Goal: Information Seeking & Learning: Learn about a topic

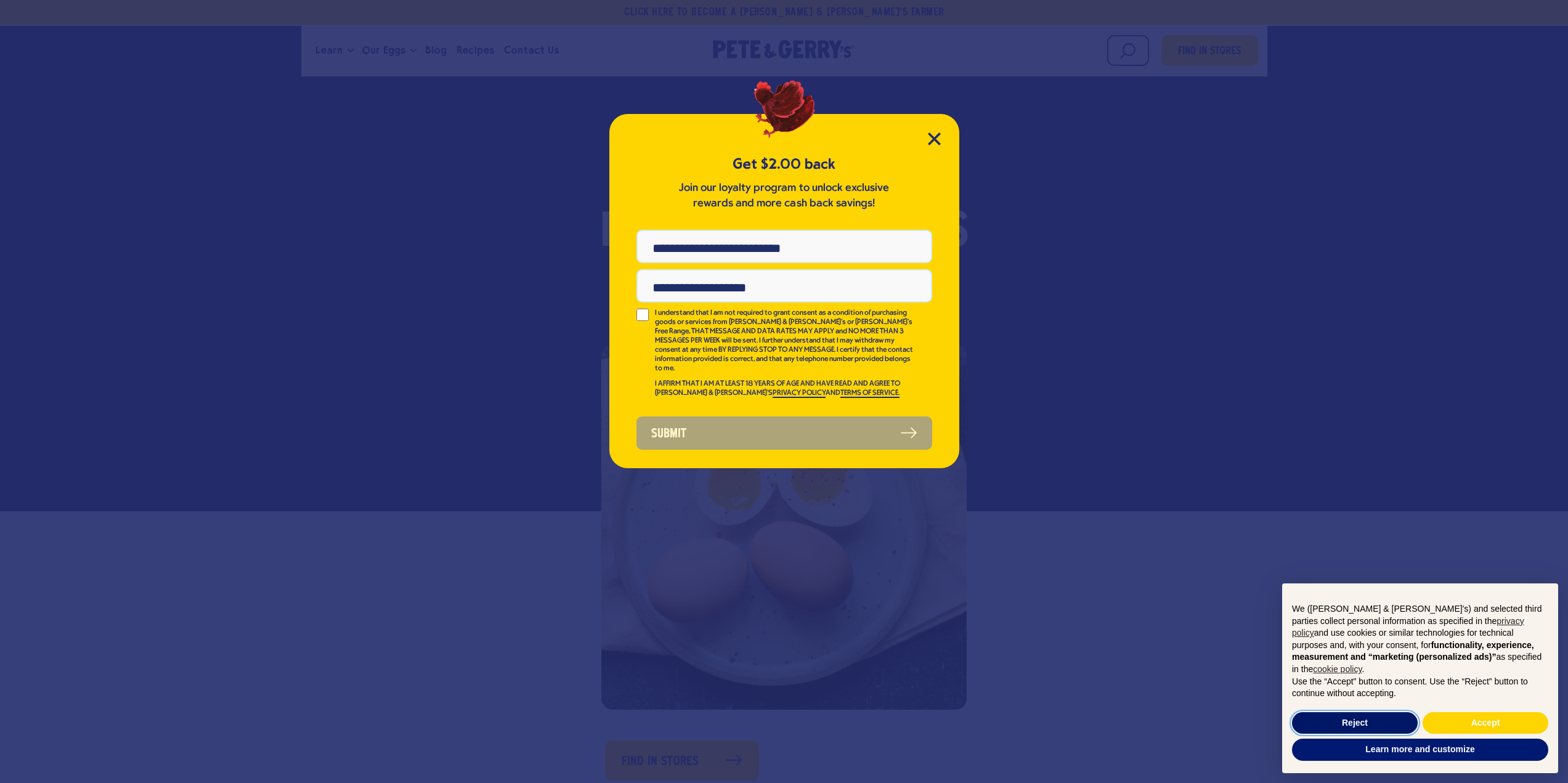
click at [1366, 717] on button "Reject" at bounding box center [1355, 723] width 126 height 22
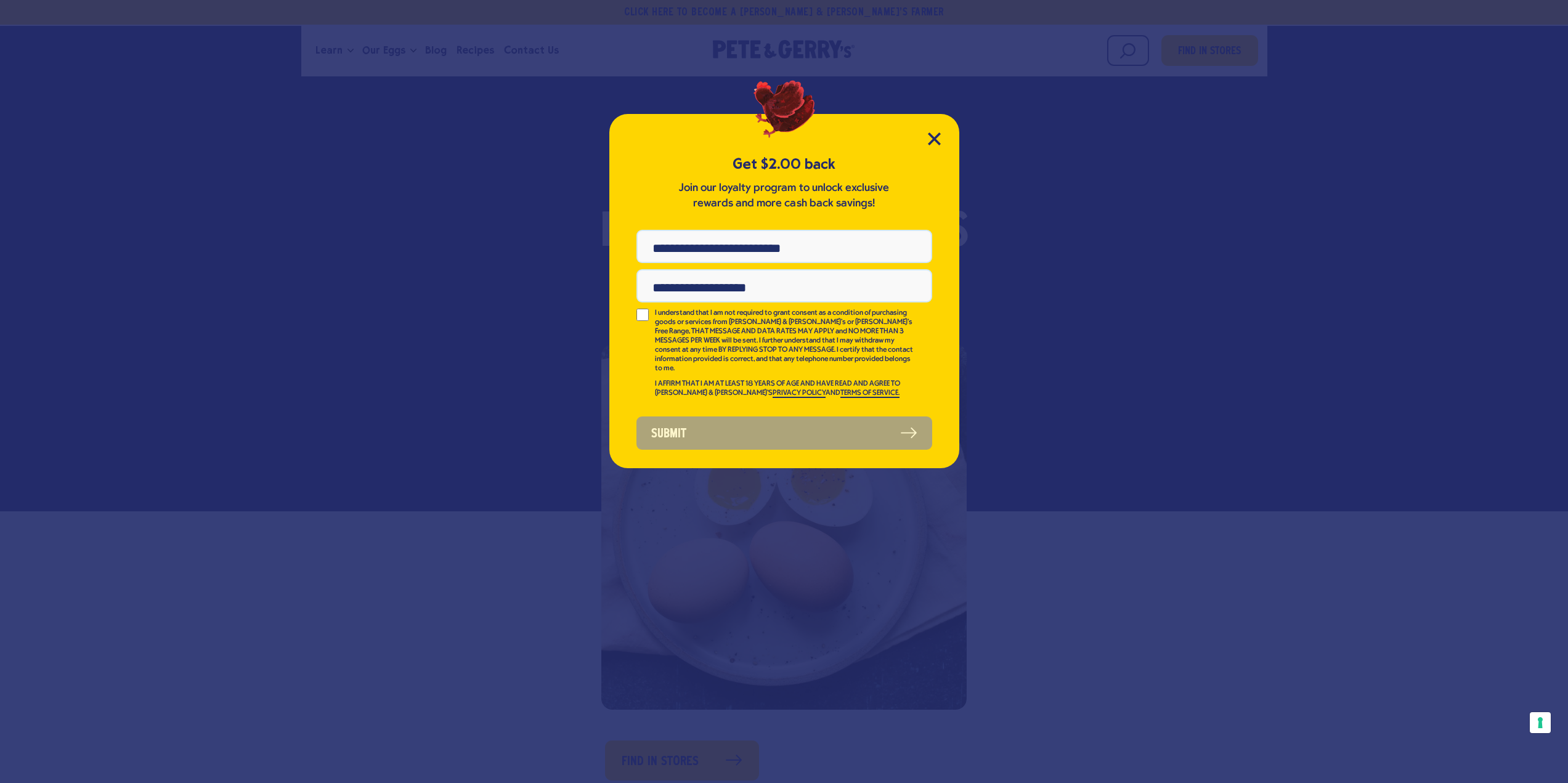
click at [934, 131] on div "Get $2.00 back Join our loyalty program to unlock exclusive rewards and more ca…" at bounding box center [784, 291] width 350 height 355
click at [935, 140] on icon "Close Modal" at bounding box center [934, 139] width 11 height 11
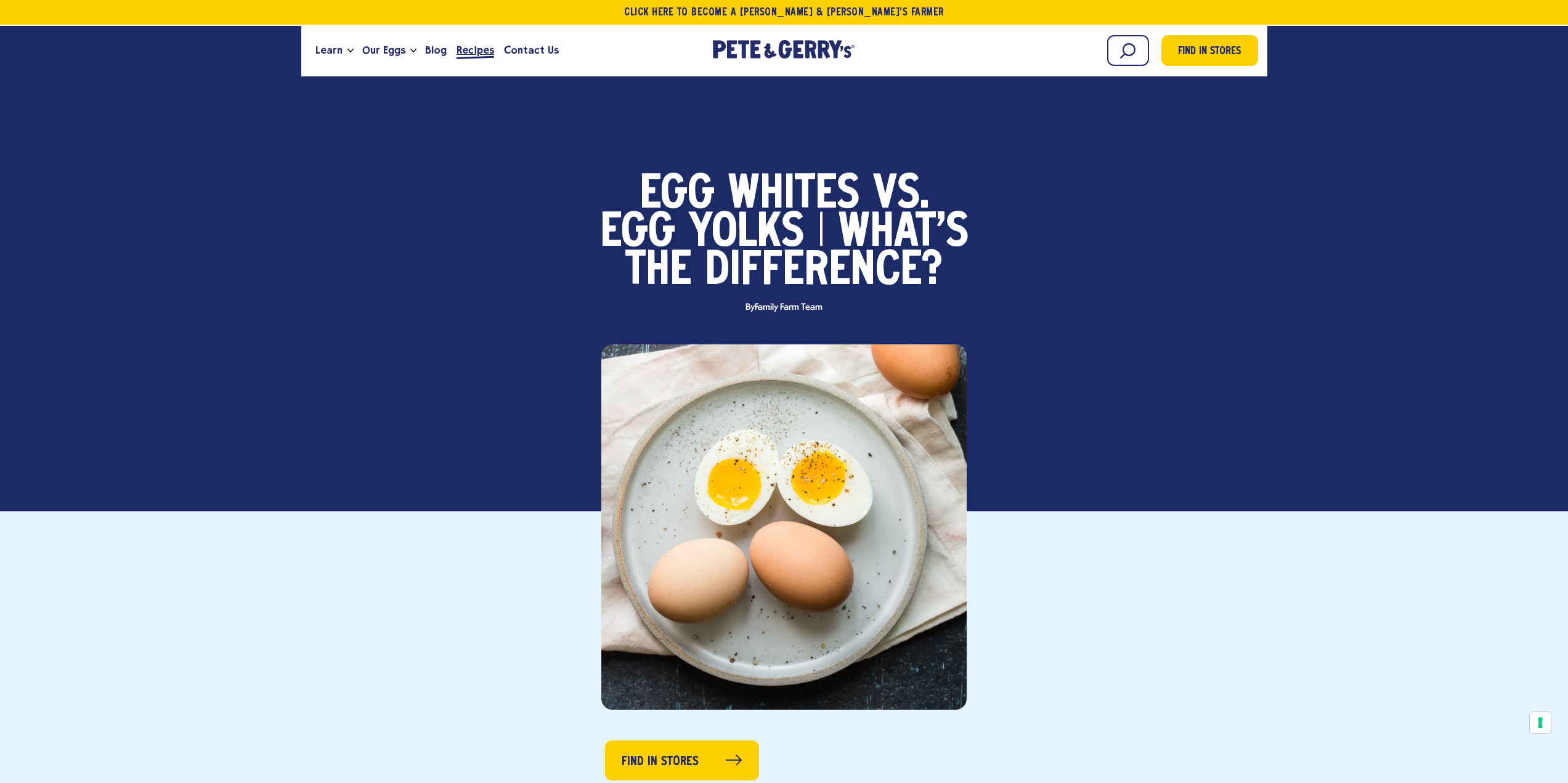
click at [471, 47] on span "Recipes" at bounding box center [475, 50] width 38 height 16
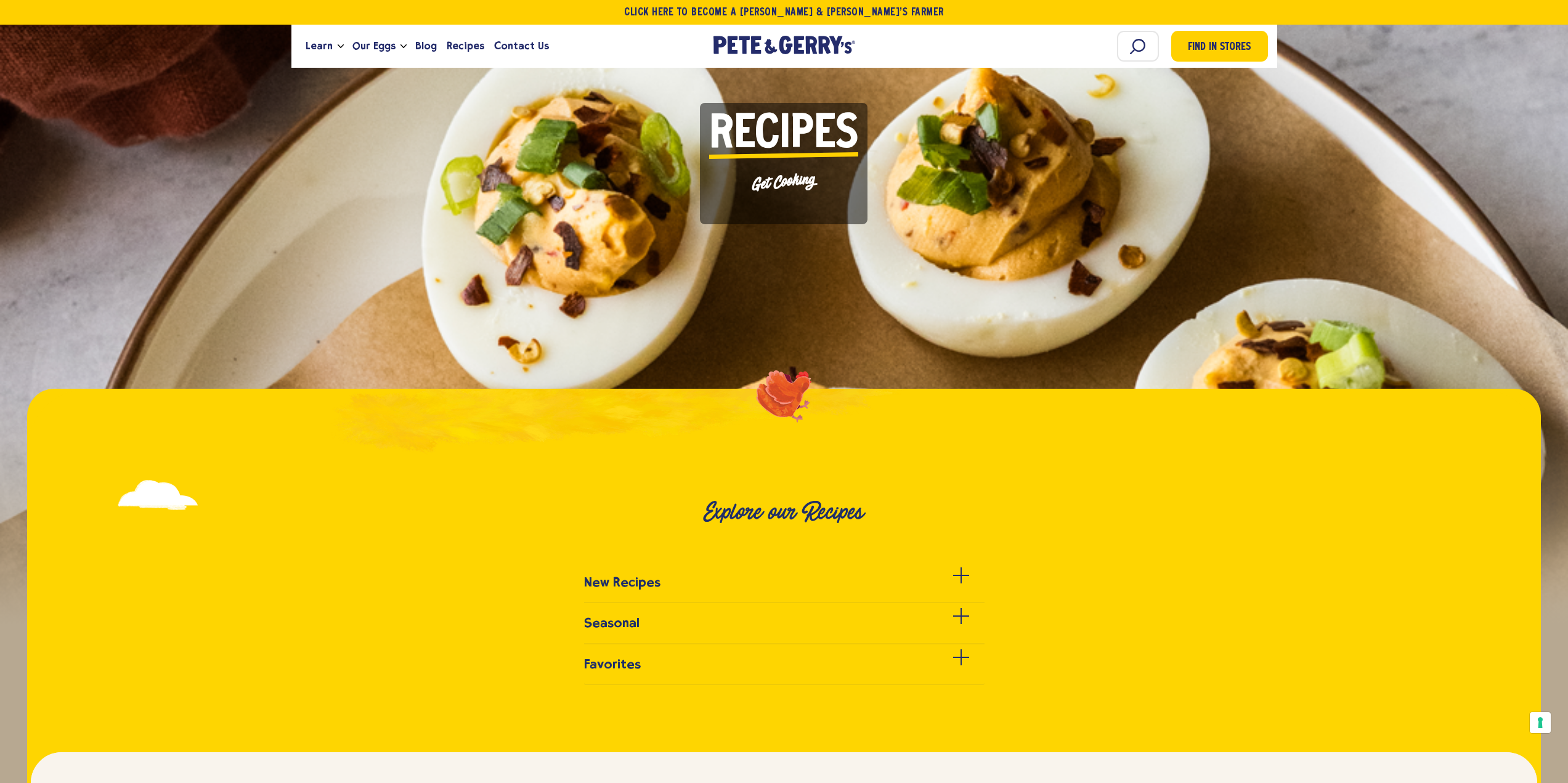
scroll to position [246, 0]
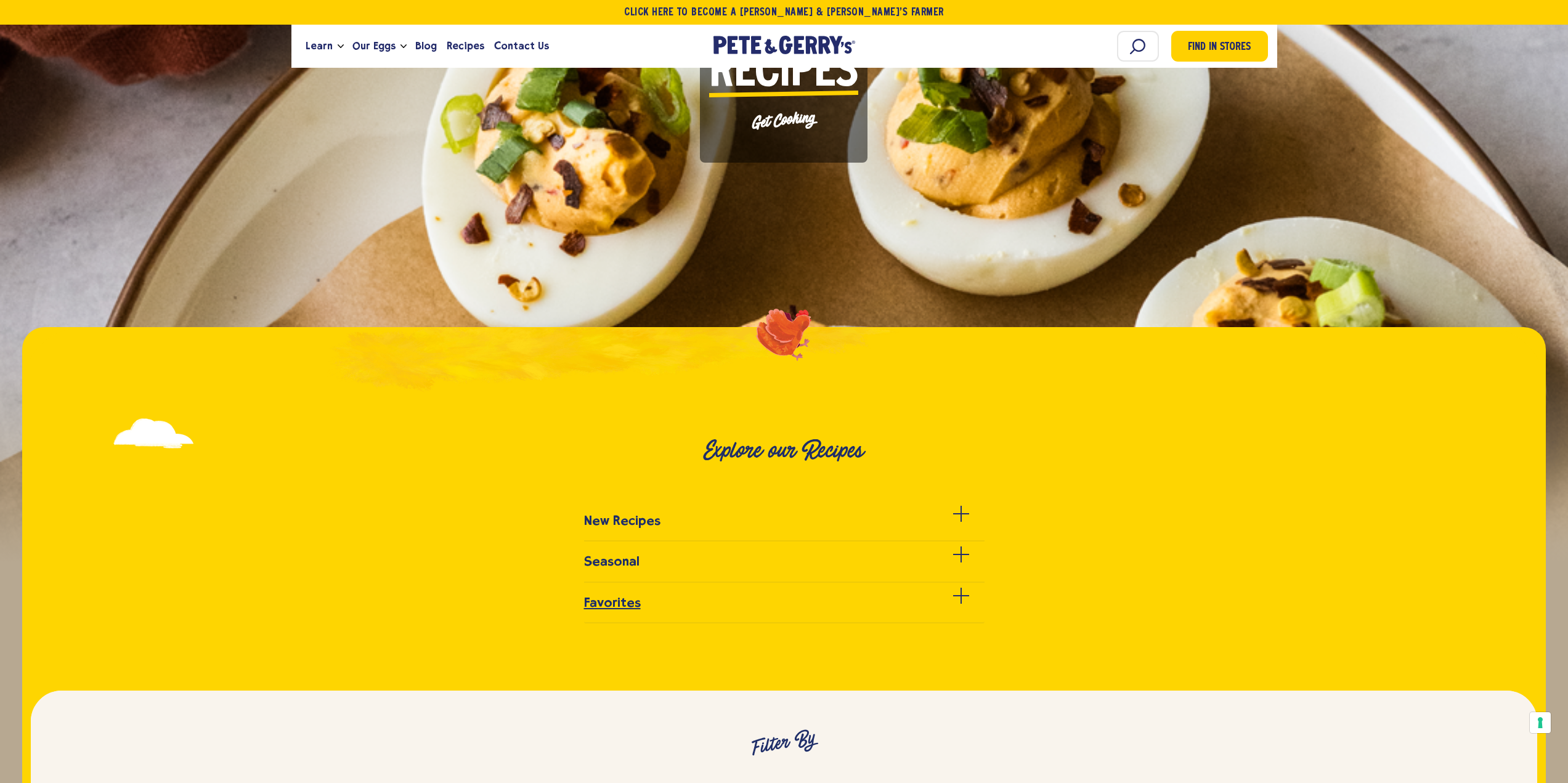
click at [607, 598] on h3 "Favorites" at bounding box center [612, 602] width 57 height 15
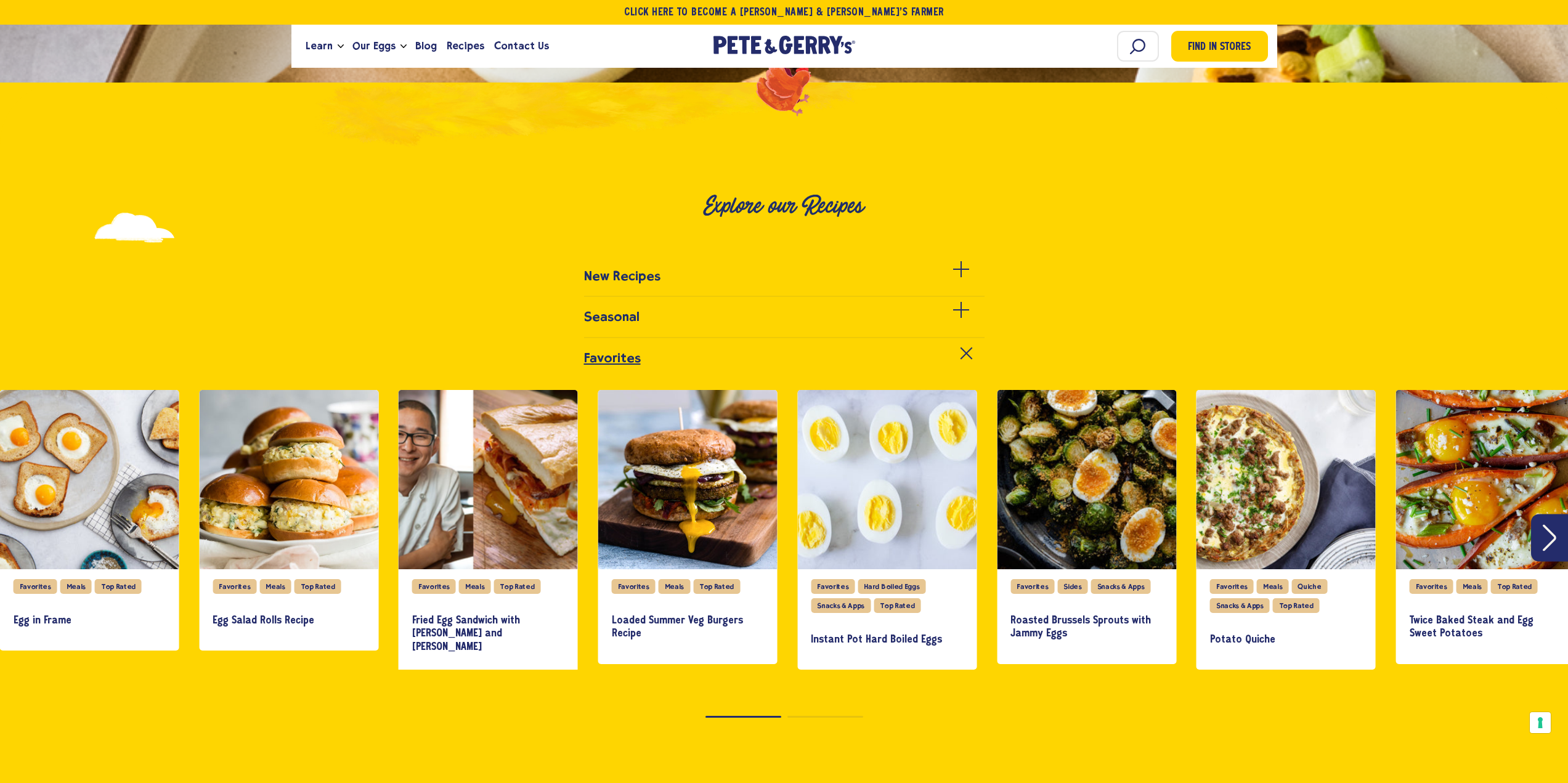
scroll to position [493, 0]
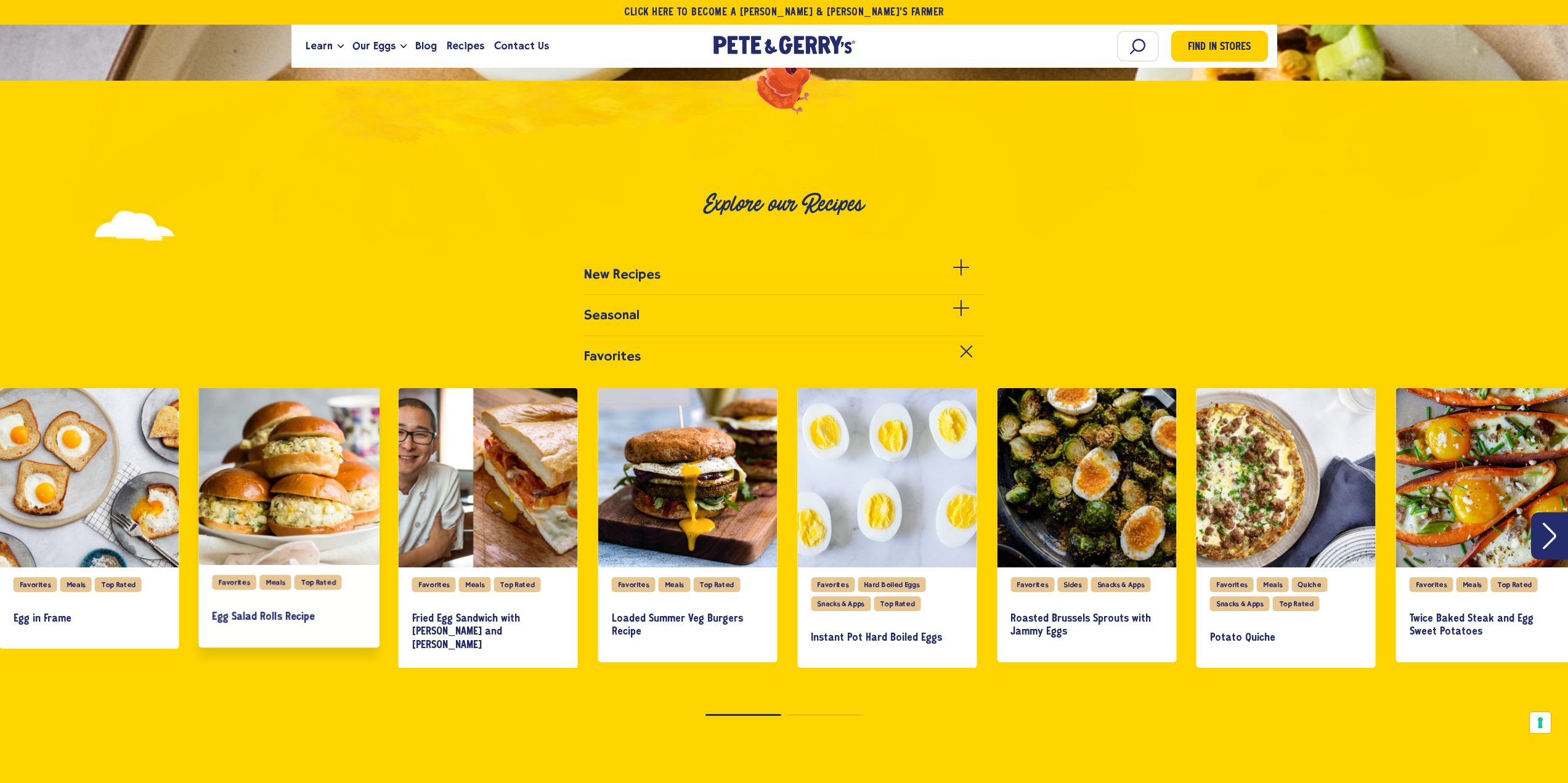
click at [270, 615] on h3 "Egg Salad Rolls Recipe" at bounding box center [288, 617] width 154 height 13
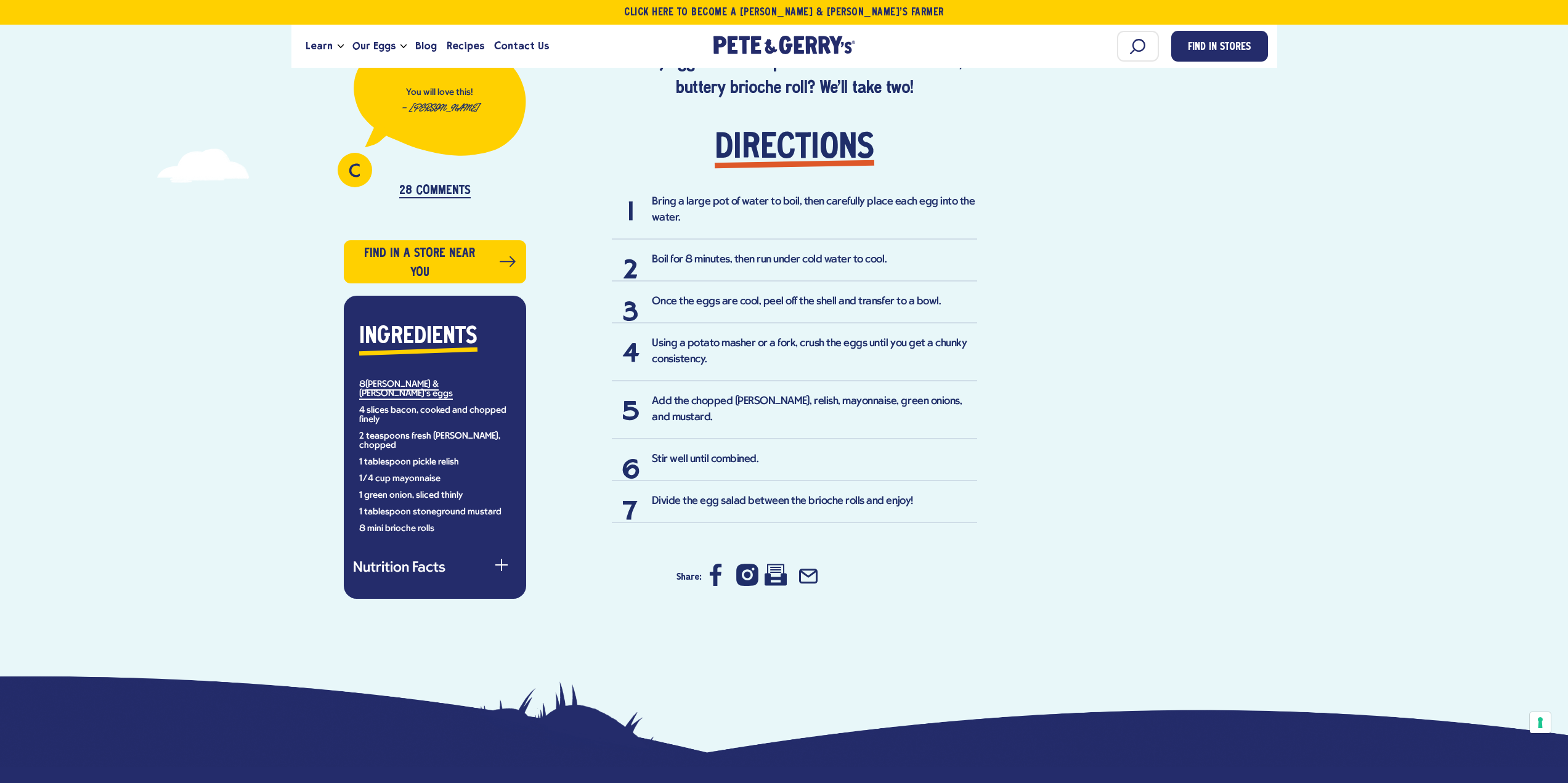
scroll to position [678, 0]
click at [435, 561] on button "Nutrition Facts" at bounding box center [435, 568] width 164 height 16
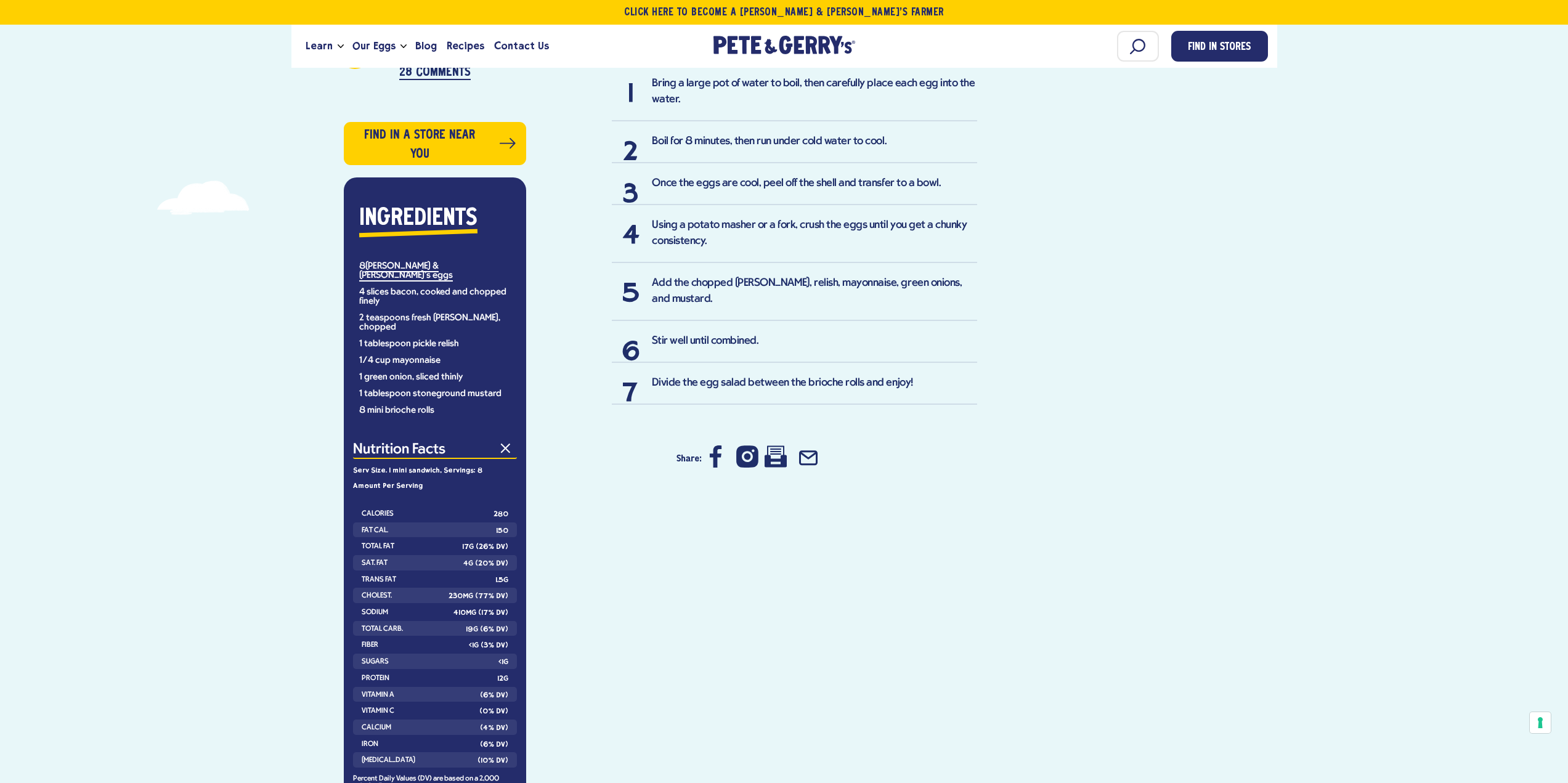
scroll to position [801, 0]
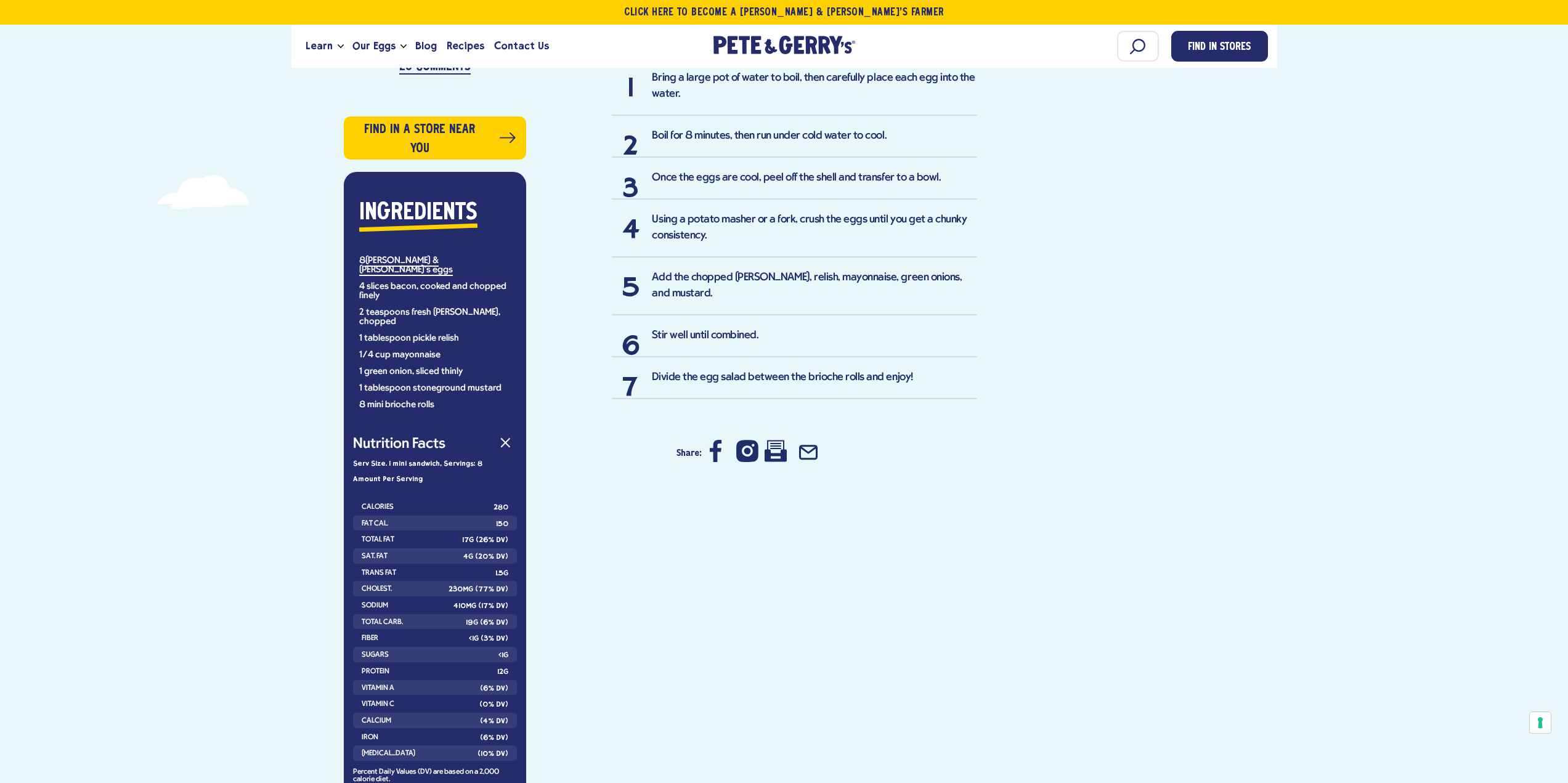
click at [740, 627] on div "Favorites Meals Top Rated Prep Time: 45 minutes Cook Time: 8 mins Yield: 8 mini…" at bounding box center [752, 294] width 452 height 1139
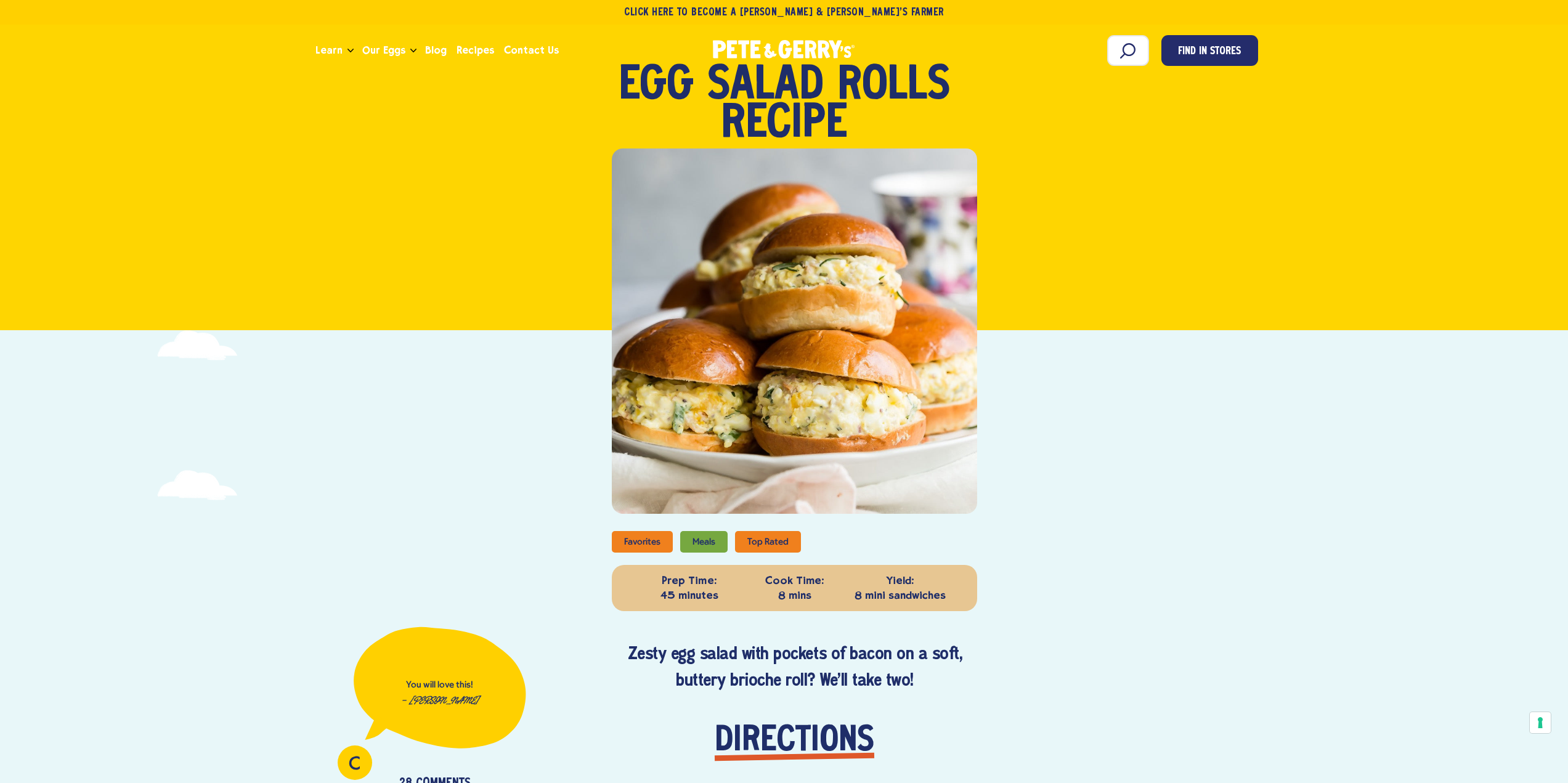
scroll to position [0, 0]
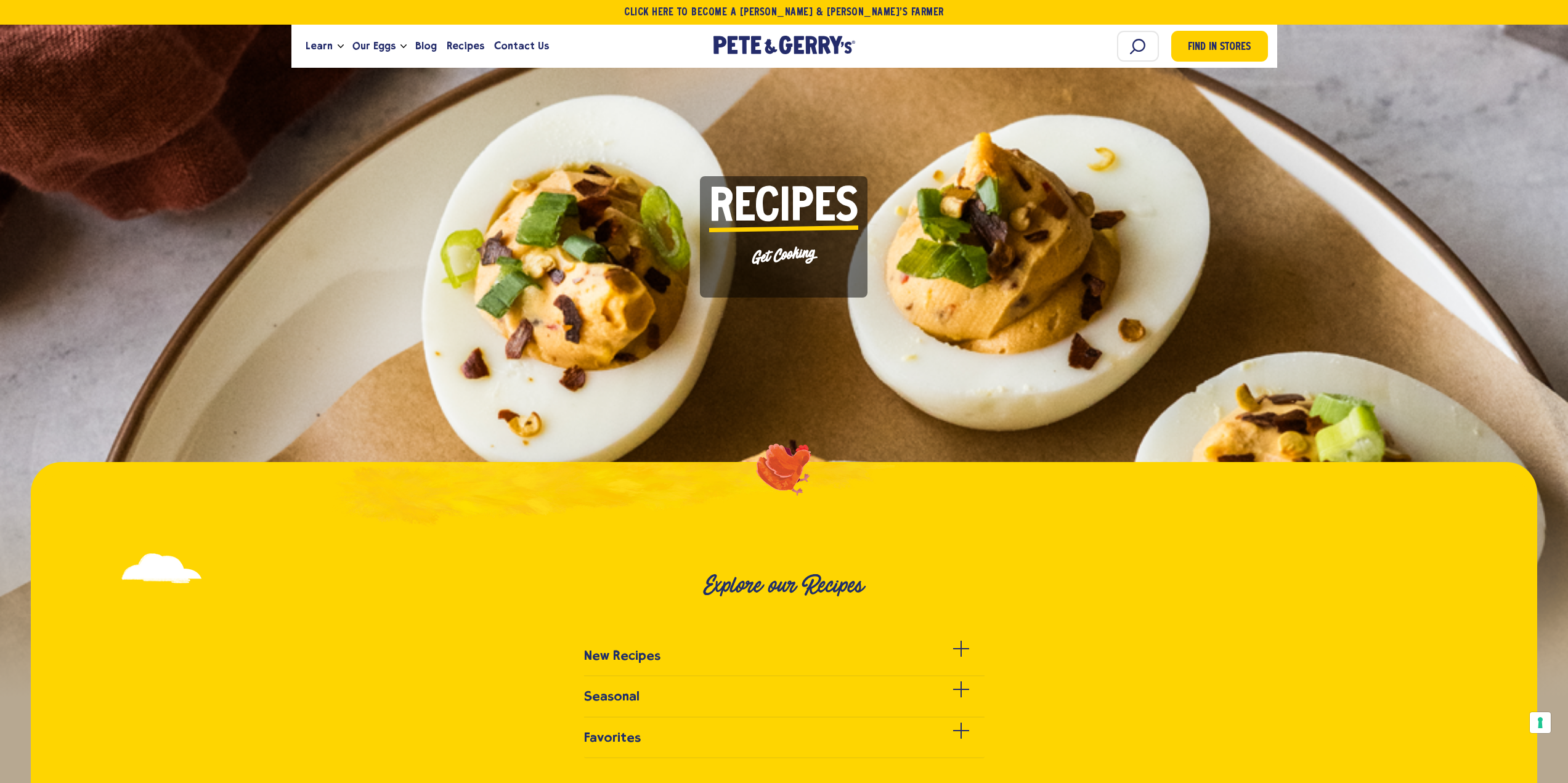
scroll to position [308, 0]
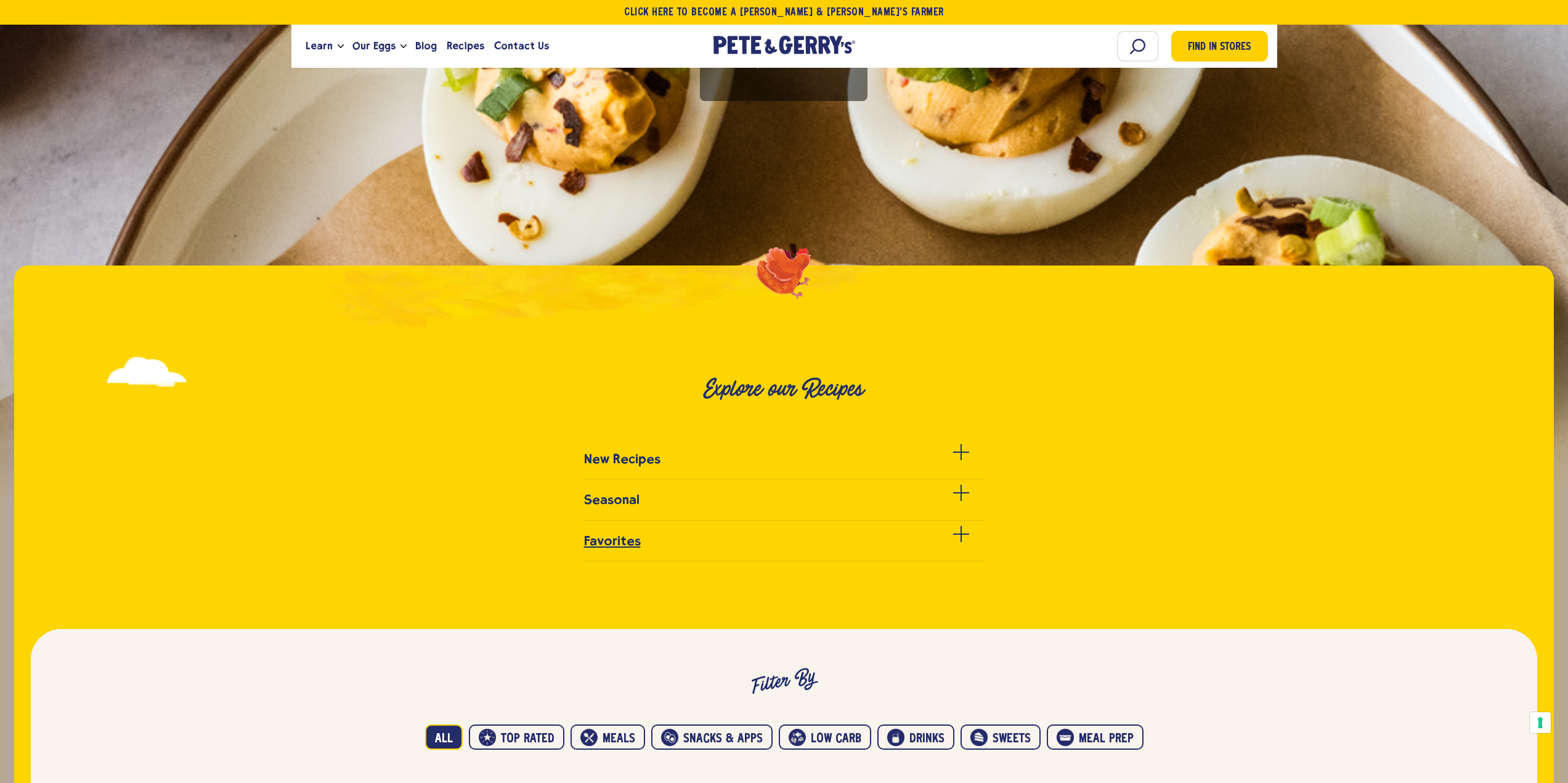
click at [615, 537] on h3 "Favorites" at bounding box center [612, 541] width 57 height 15
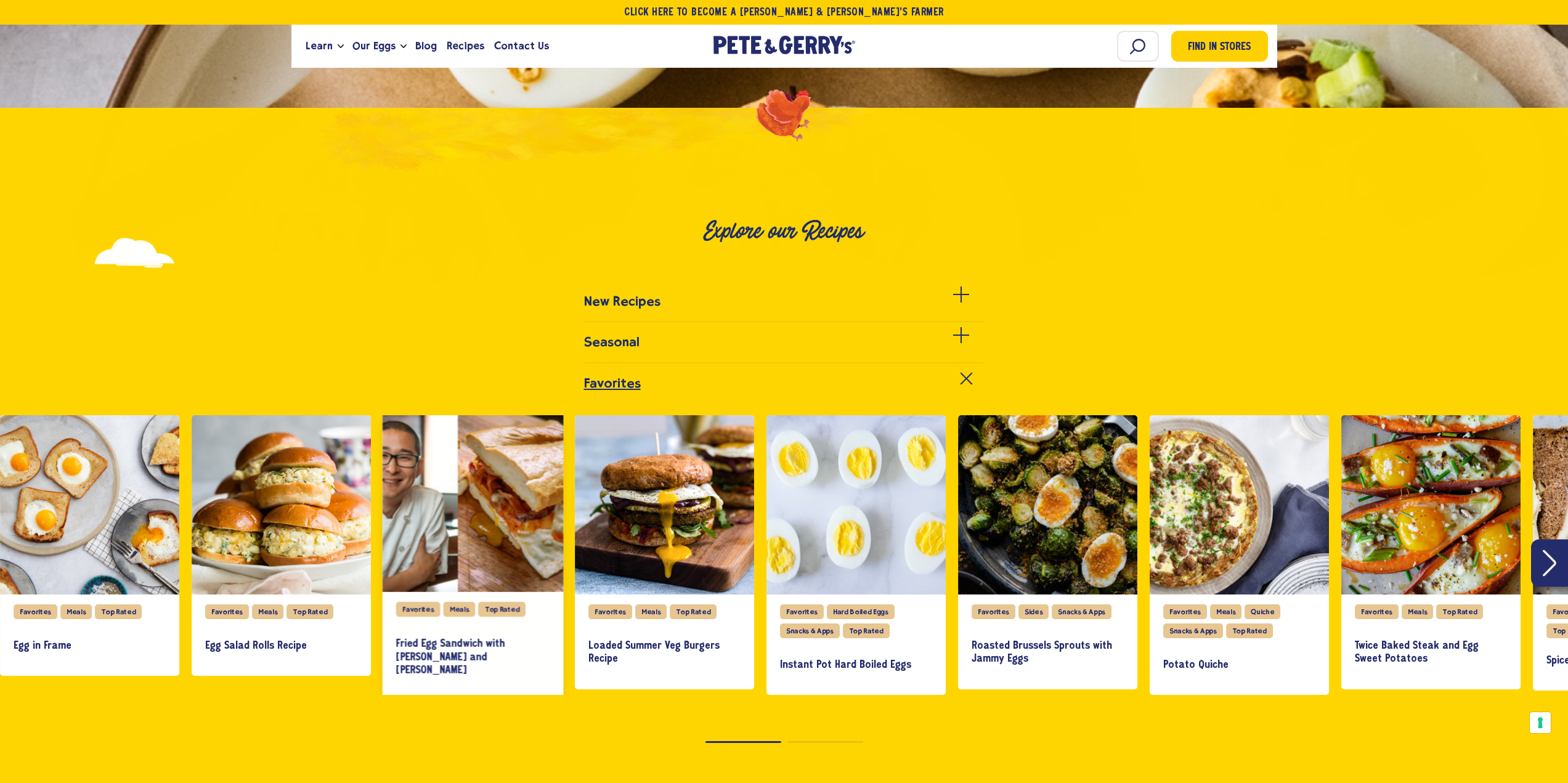
scroll to position [493, 0]
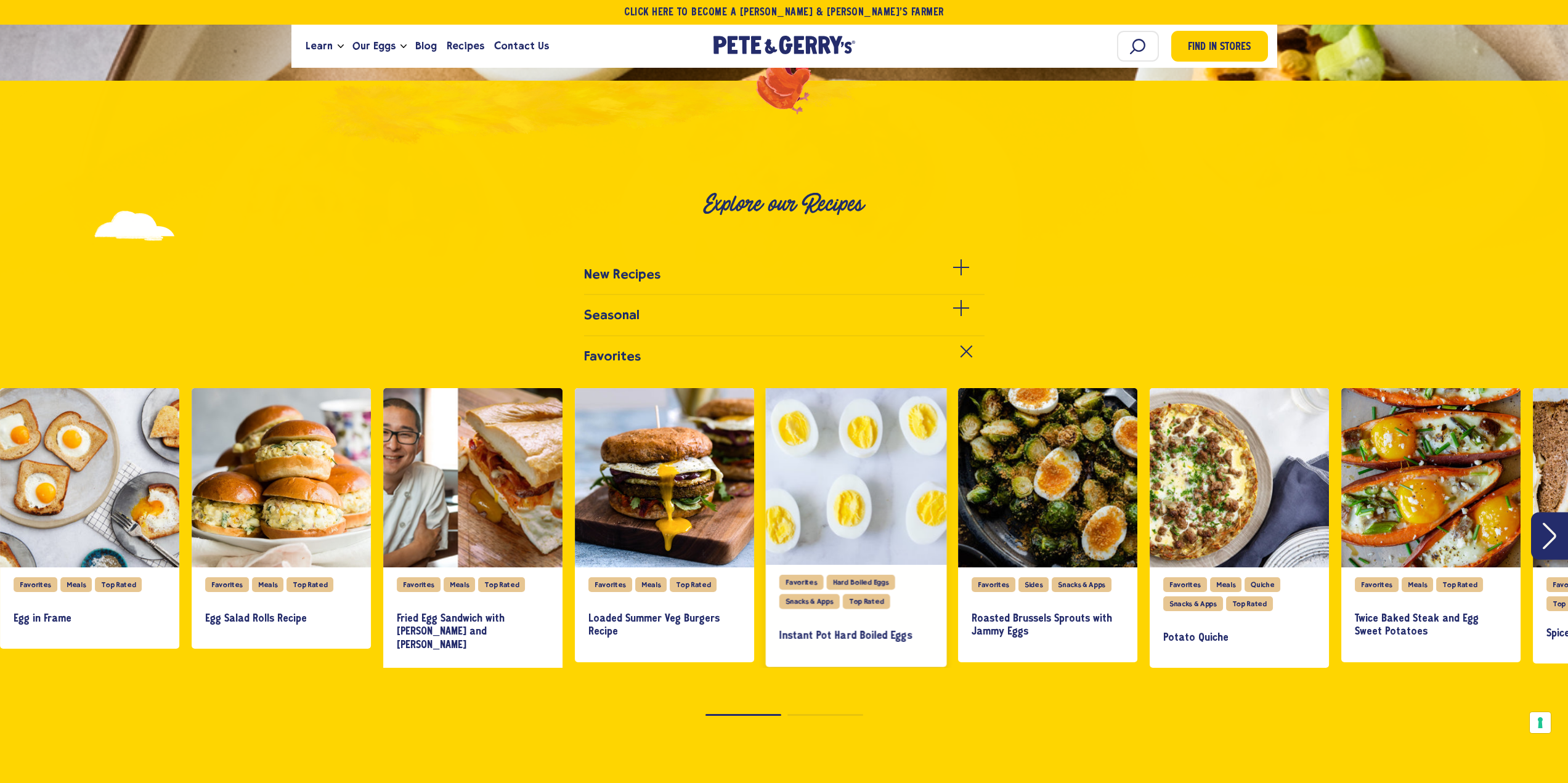
click at [823, 632] on h3 "Instant Pot Hard Boiled Eggs" at bounding box center [856, 636] width 154 height 13
click at [1551, 530] on icon "Next" at bounding box center [1550, 536] width 13 height 26
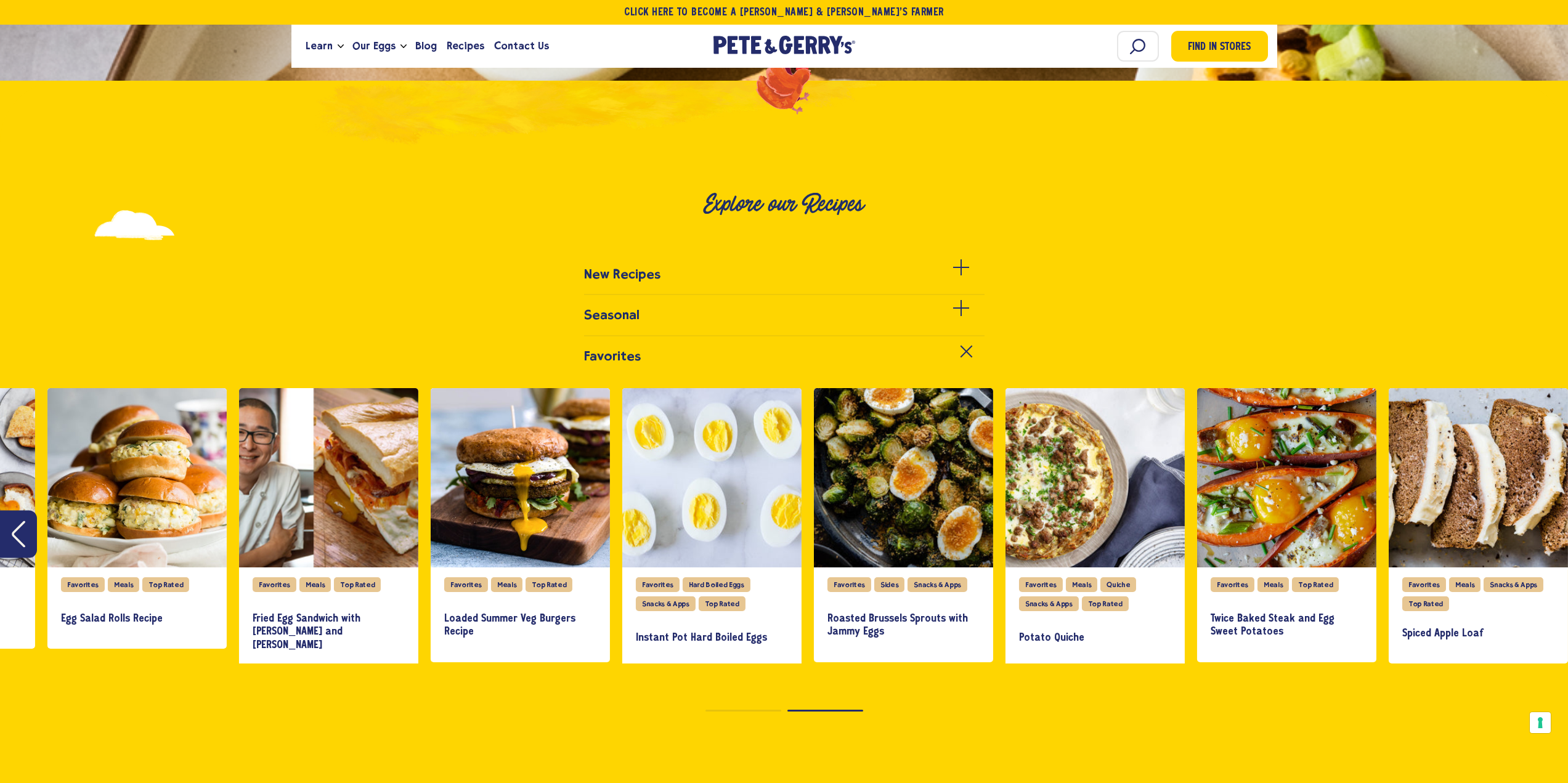
click at [1551, 530] on div "slide 9 of 9" at bounding box center [1478, 477] width 179 height 179
click at [639, 271] on h3 "New Recipes" at bounding box center [622, 274] width 76 height 15
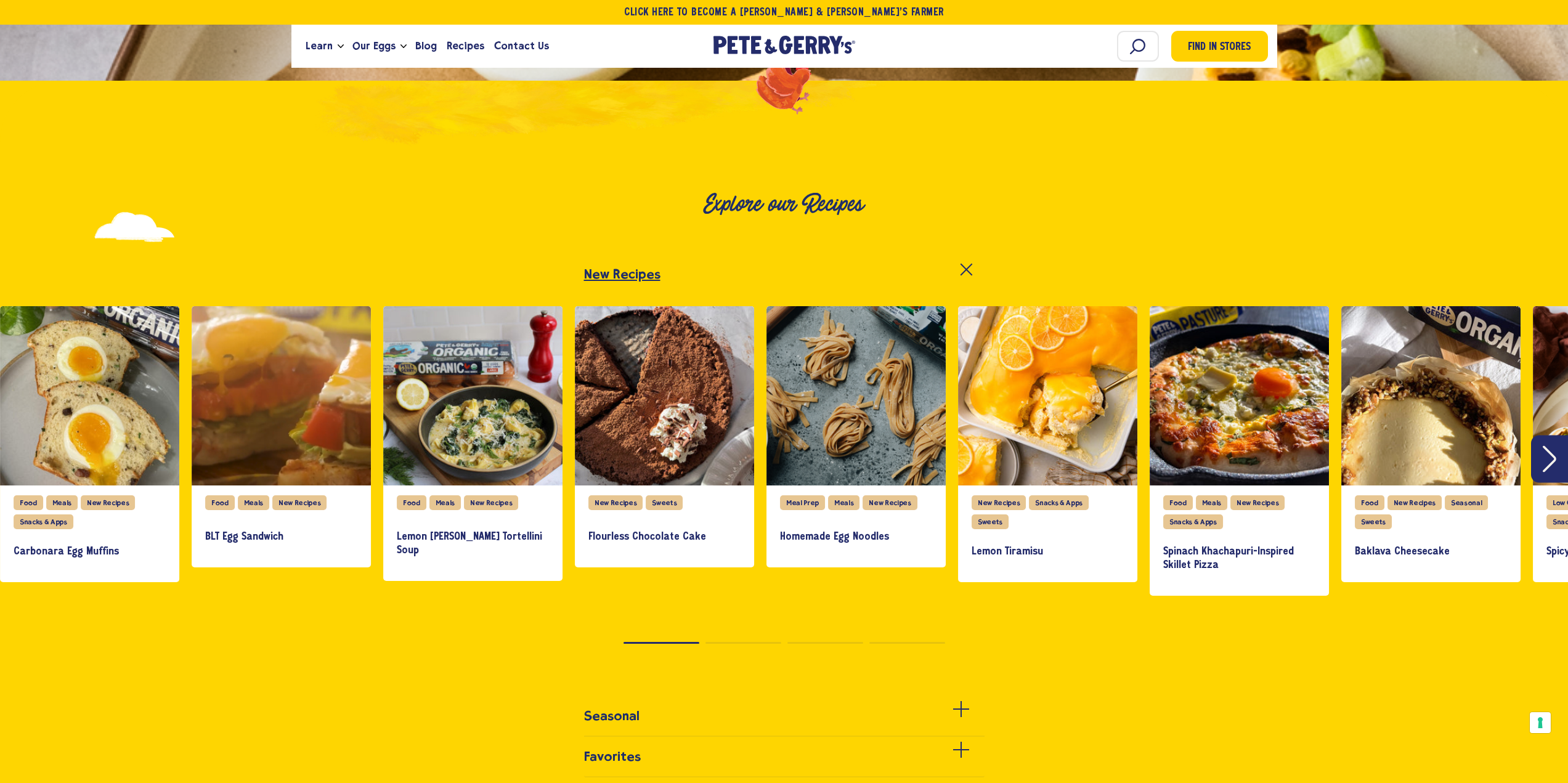
click at [1554, 453] on icon "Next" at bounding box center [1550, 458] width 13 height 26
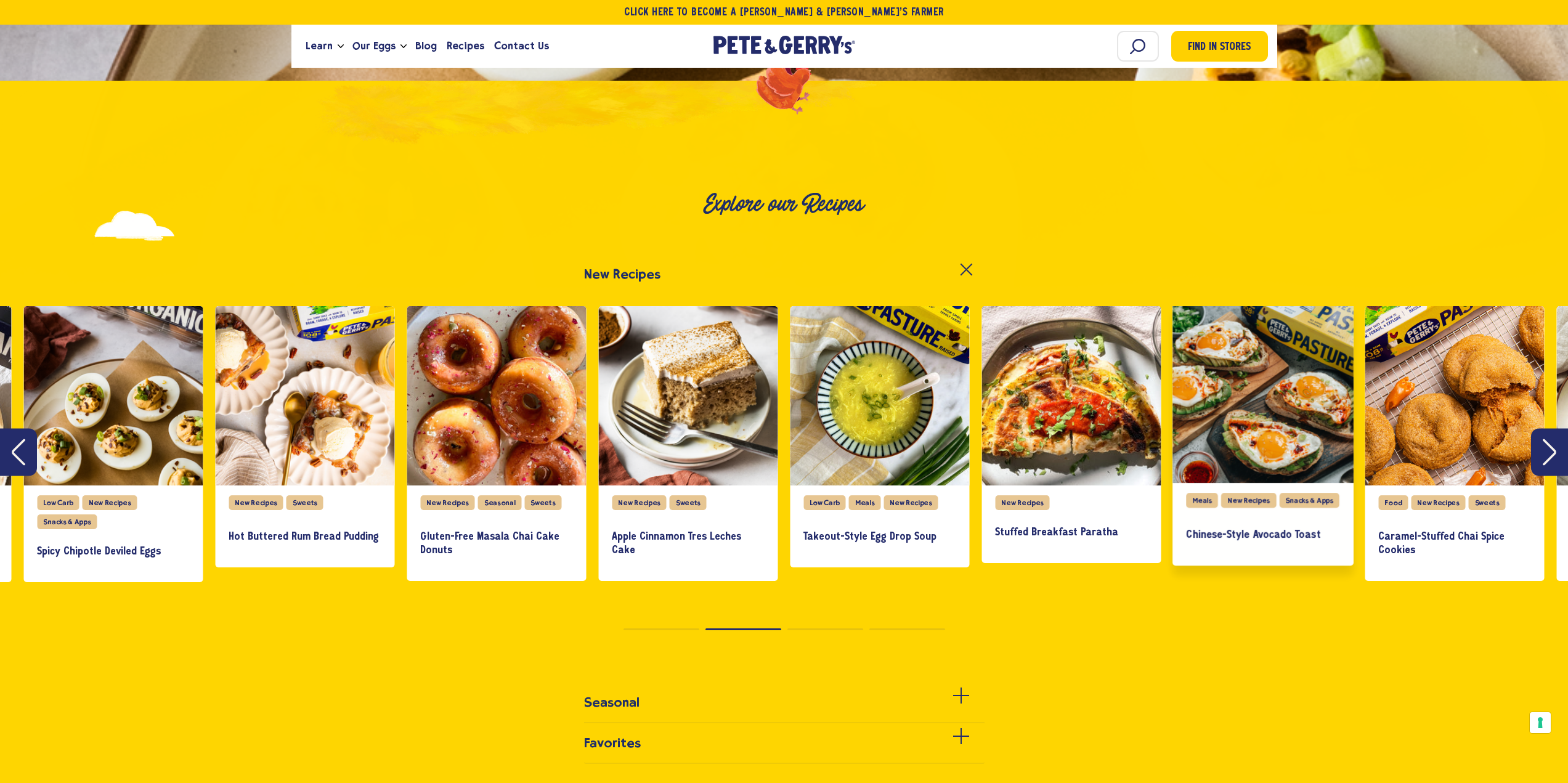
click at [1269, 532] on h3 "Chinese-Style Avocado Toast" at bounding box center [1263, 535] width 154 height 13
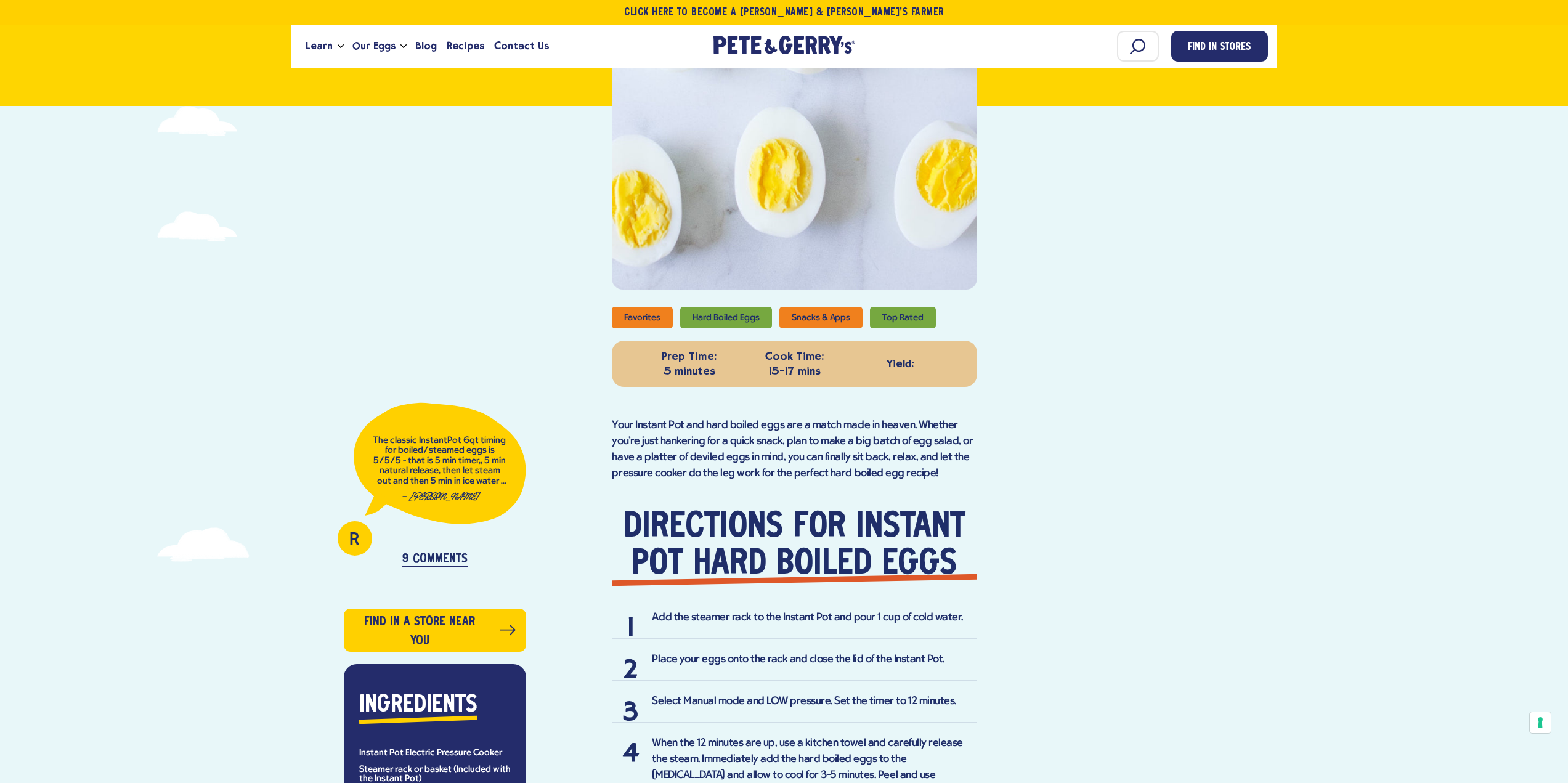
scroll to position [308, 0]
click at [723, 320] on li "Hard Boiled Eggs" at bounding box center [726, 318] width 92 height 21
click at [735, 316] on li "Hard Boiled Eggs" at bounding box center [726, 318] width 92 height 21
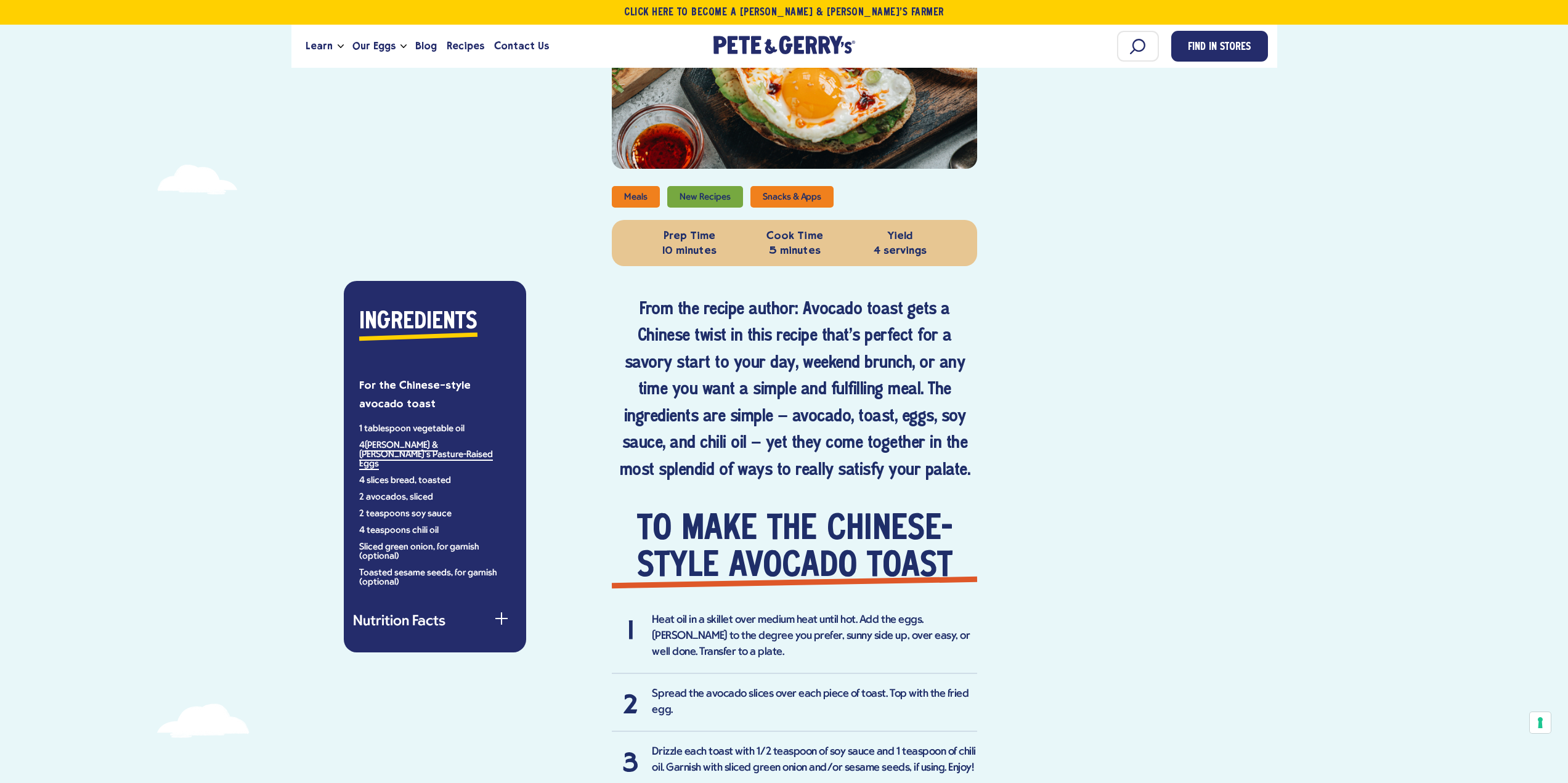
scroll to position [431, 0]
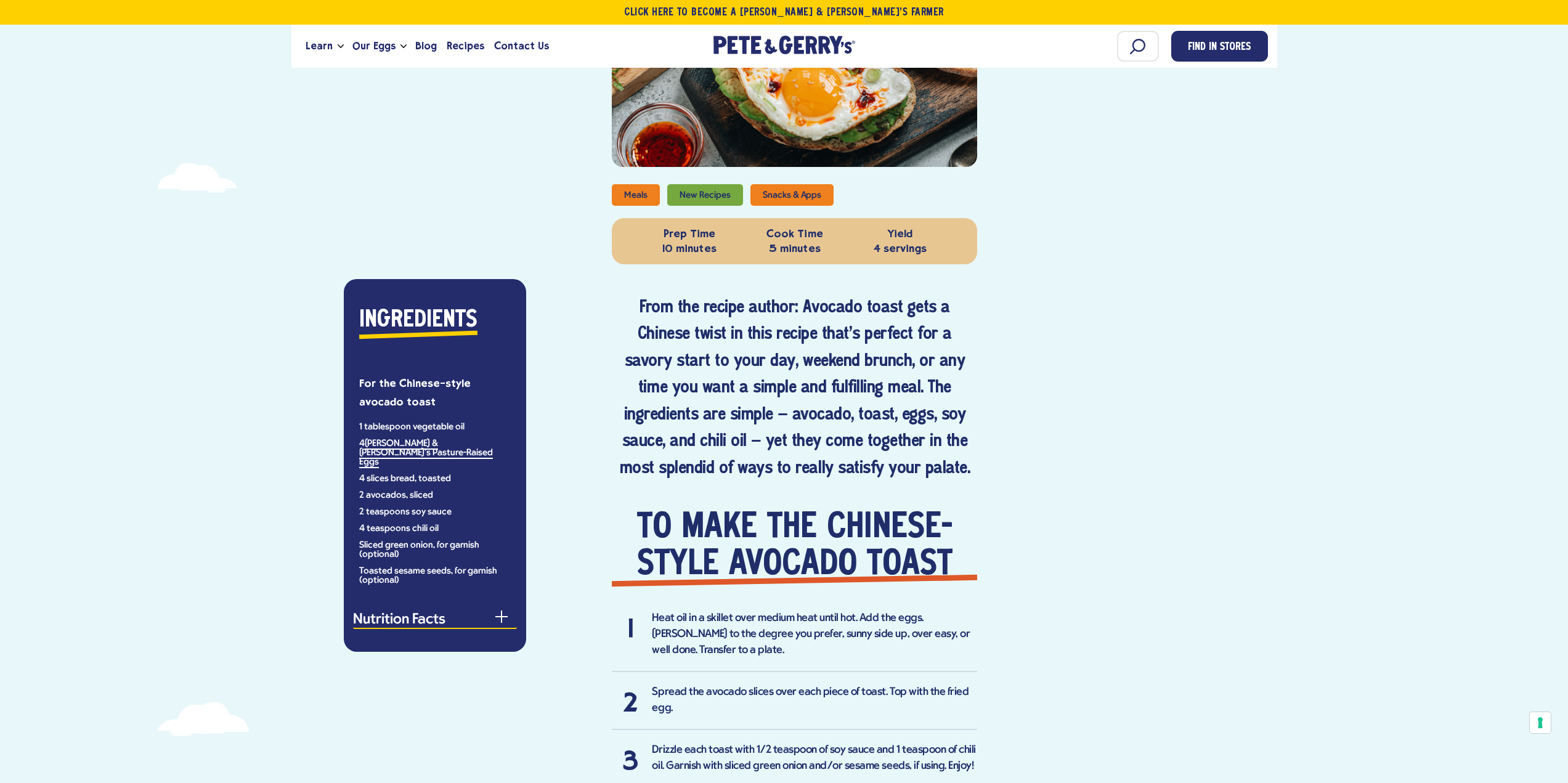
click at [406, 613] on button "Nutrition Facts" at bounding box center [435, 621] width 164 height 16
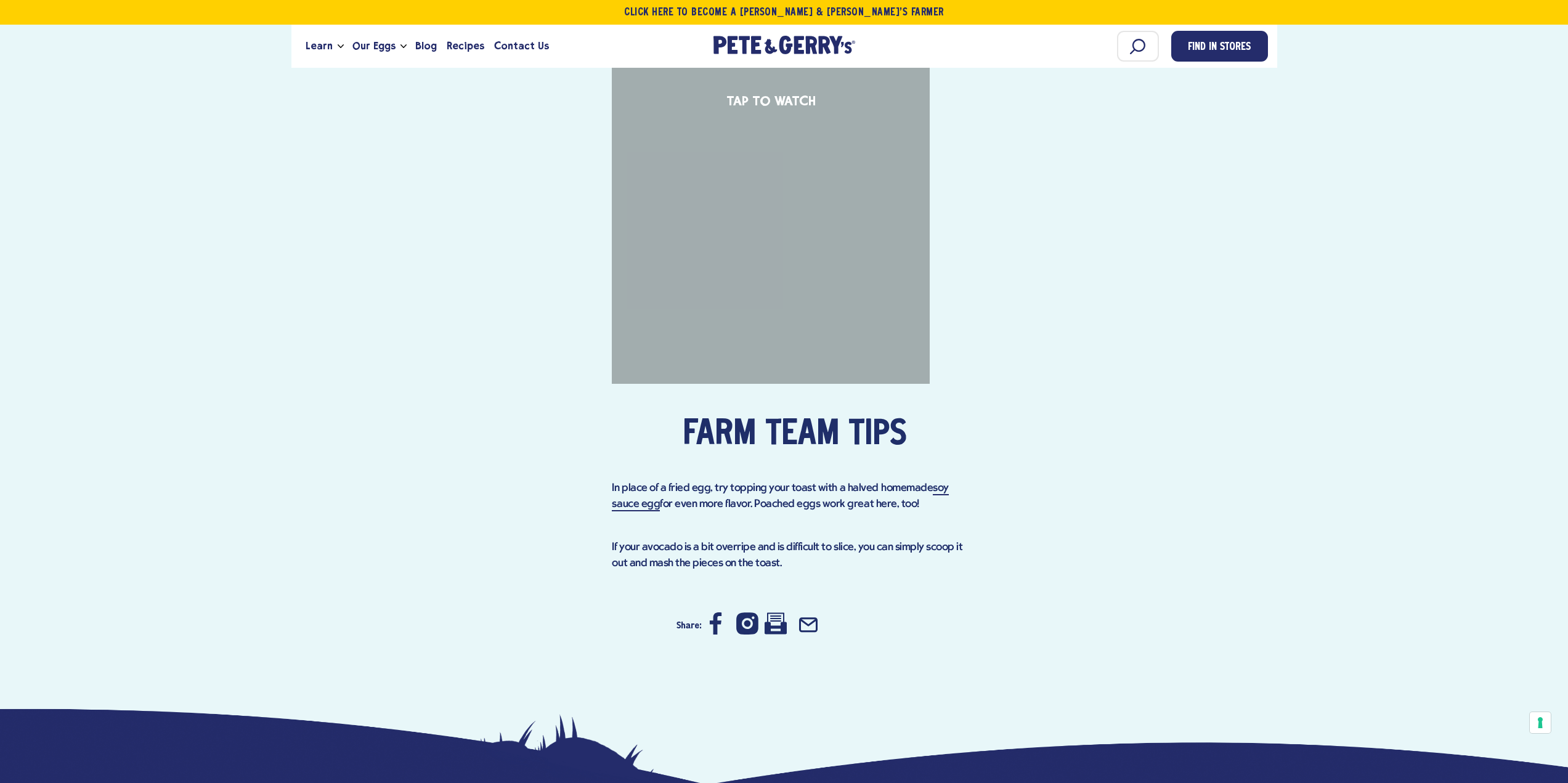
scroll to position [1417, 0]
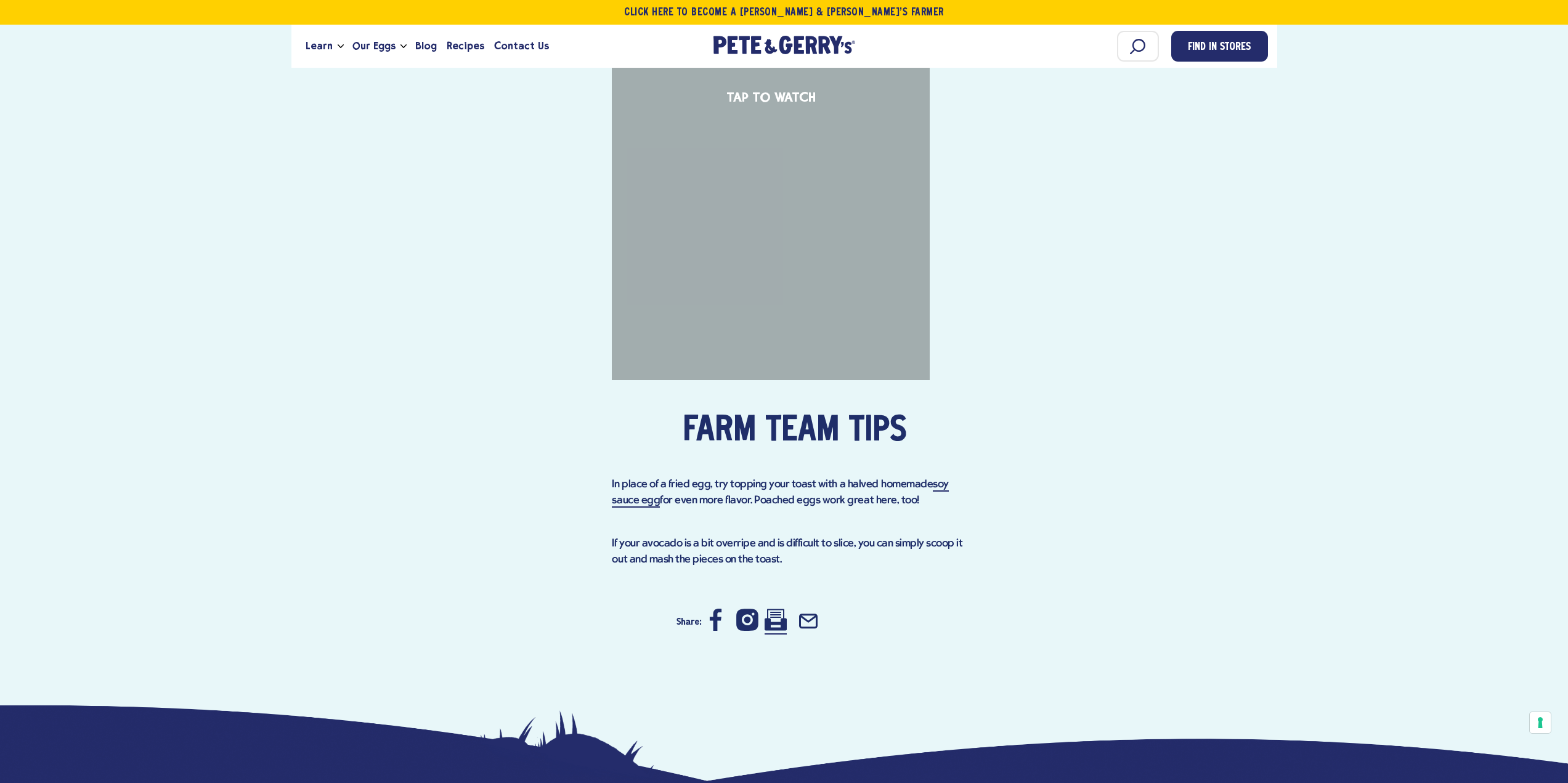
click at [774, 619] on icon at bounding box center [775, 619] width 22 height 22
click at [946, 483] on link "soy sauce egg" at bounding box center [779, 493] width 336 height 29
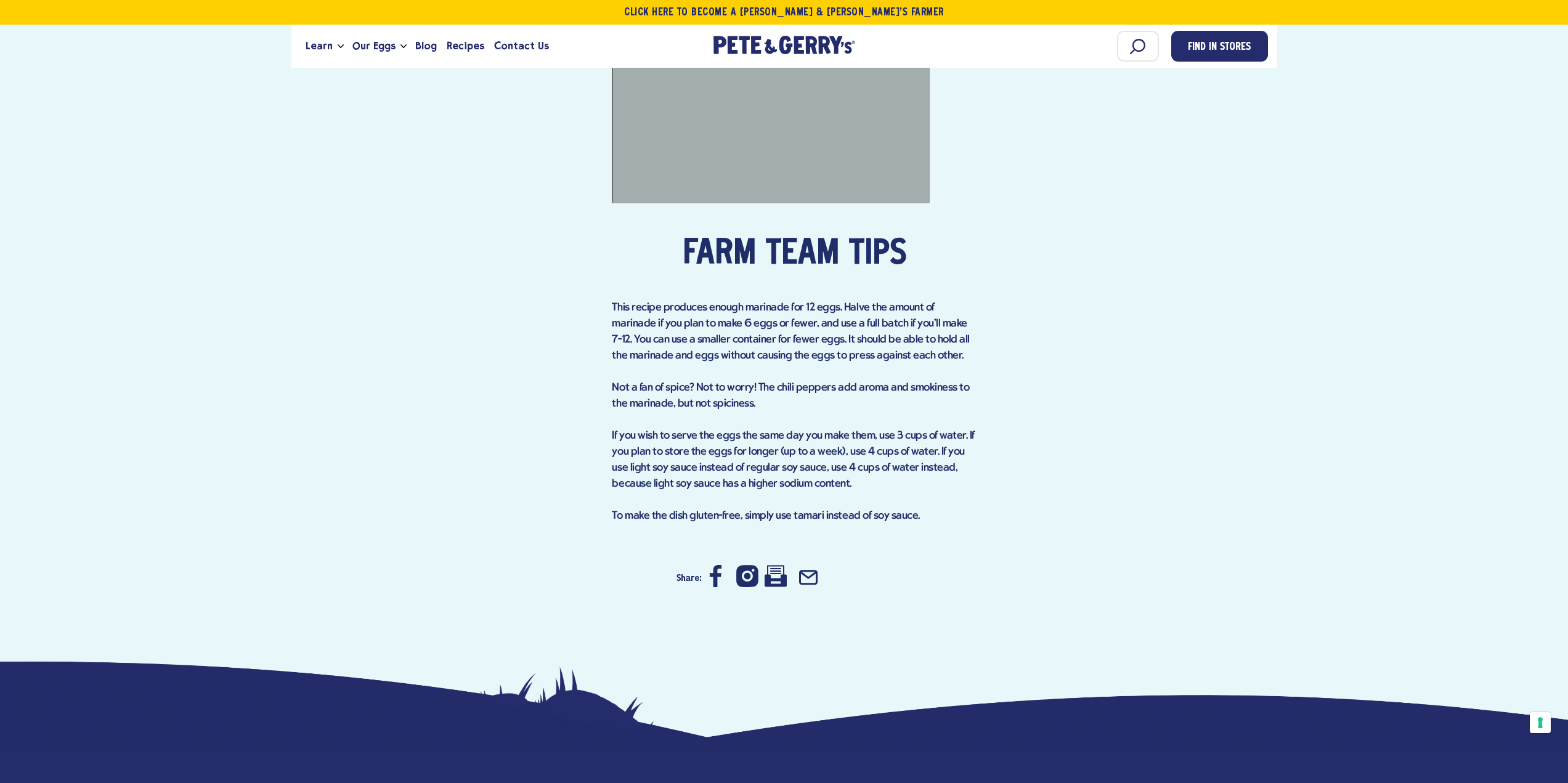
scroll to position [2773, 0]
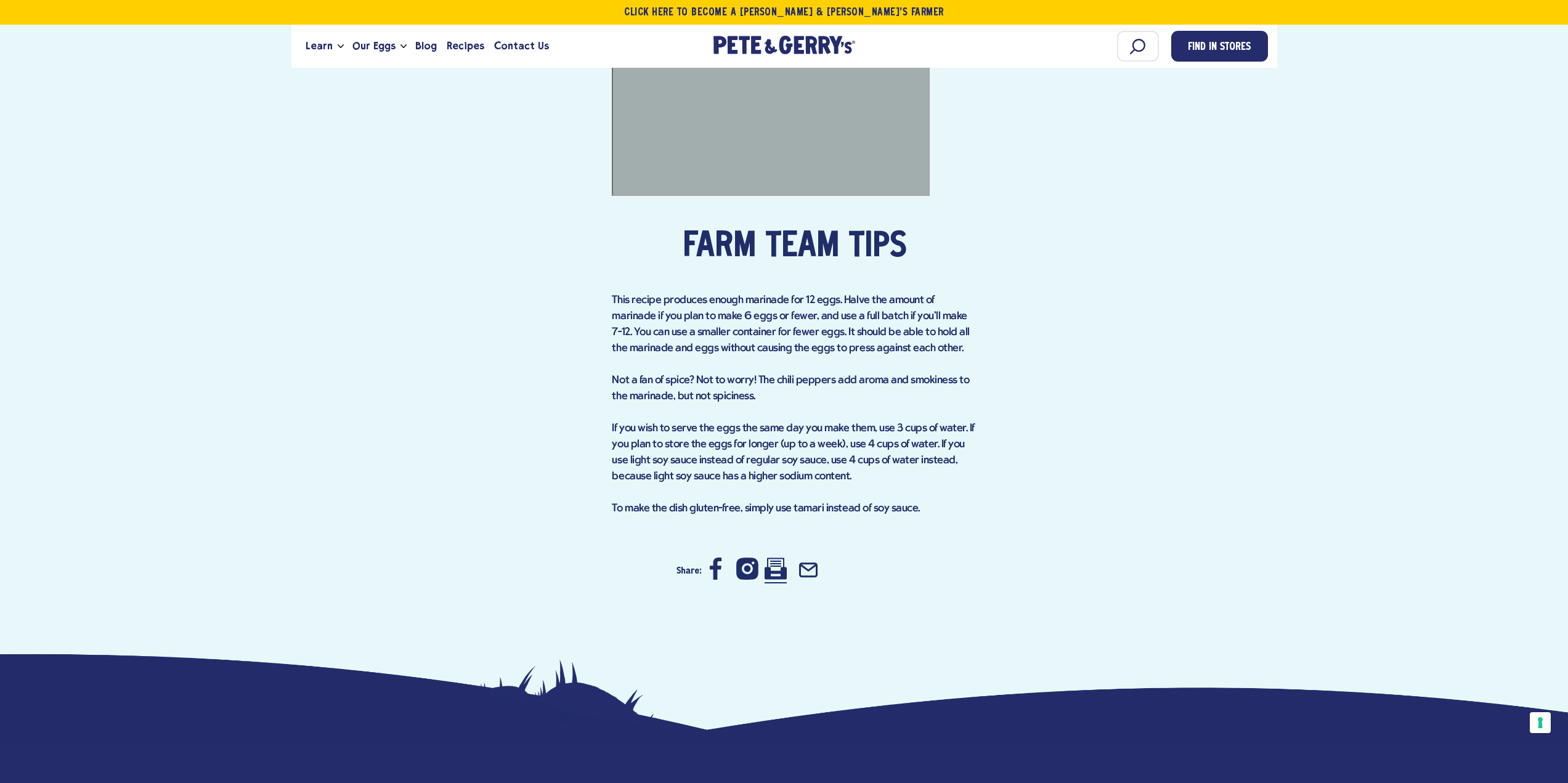
drag, startPoint x: 774, startPoint y: 511, endPoint x: 1247, endPoint y: 659, distance: 495.6
click at [774, 558] on icon at bounding box center [775, 568] width 22 height 22
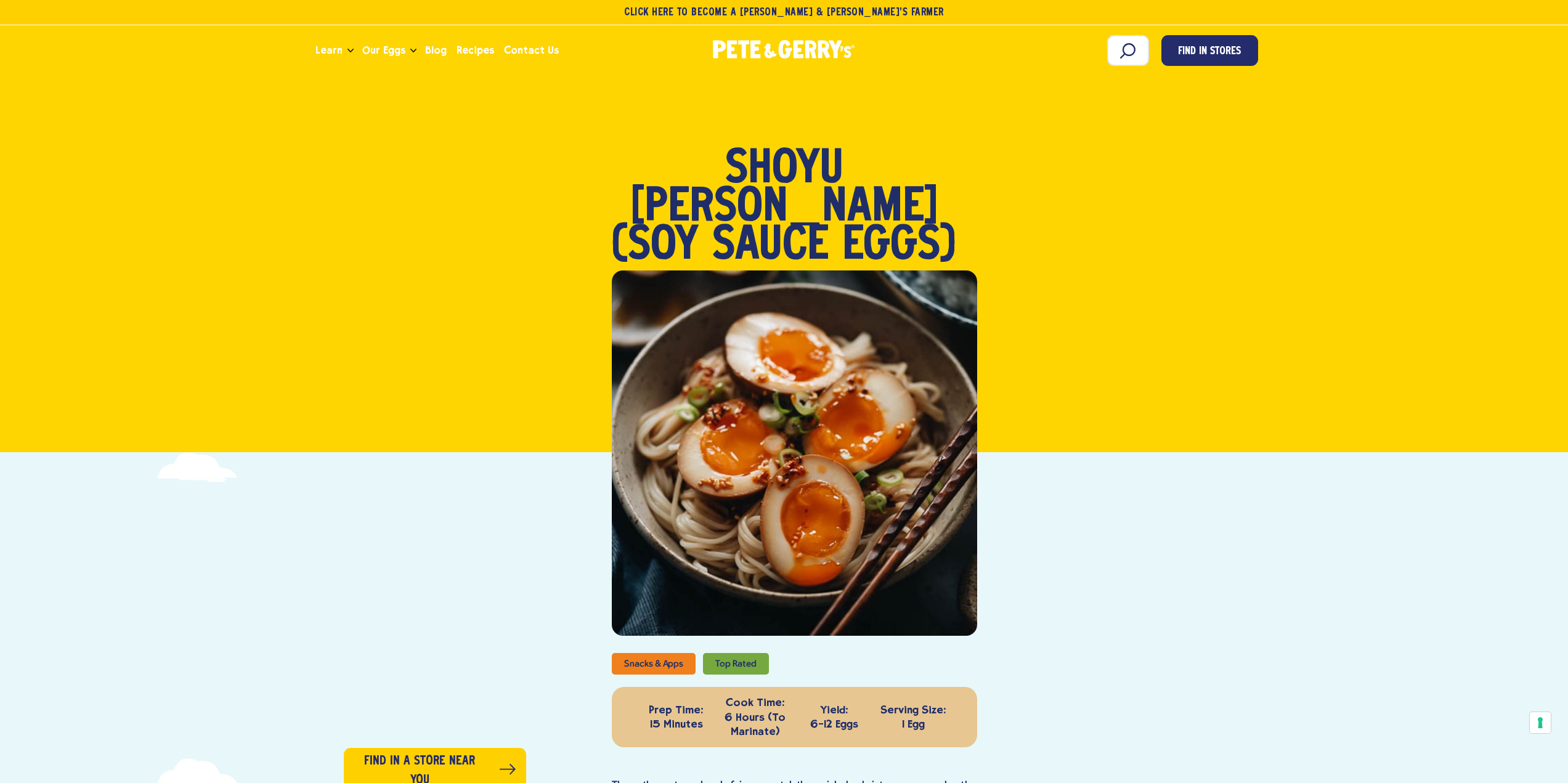
scroll to position [0, 0]
click at [476, 50] on span "Recipes" at bounding box center [475, 50] width 38 height 16
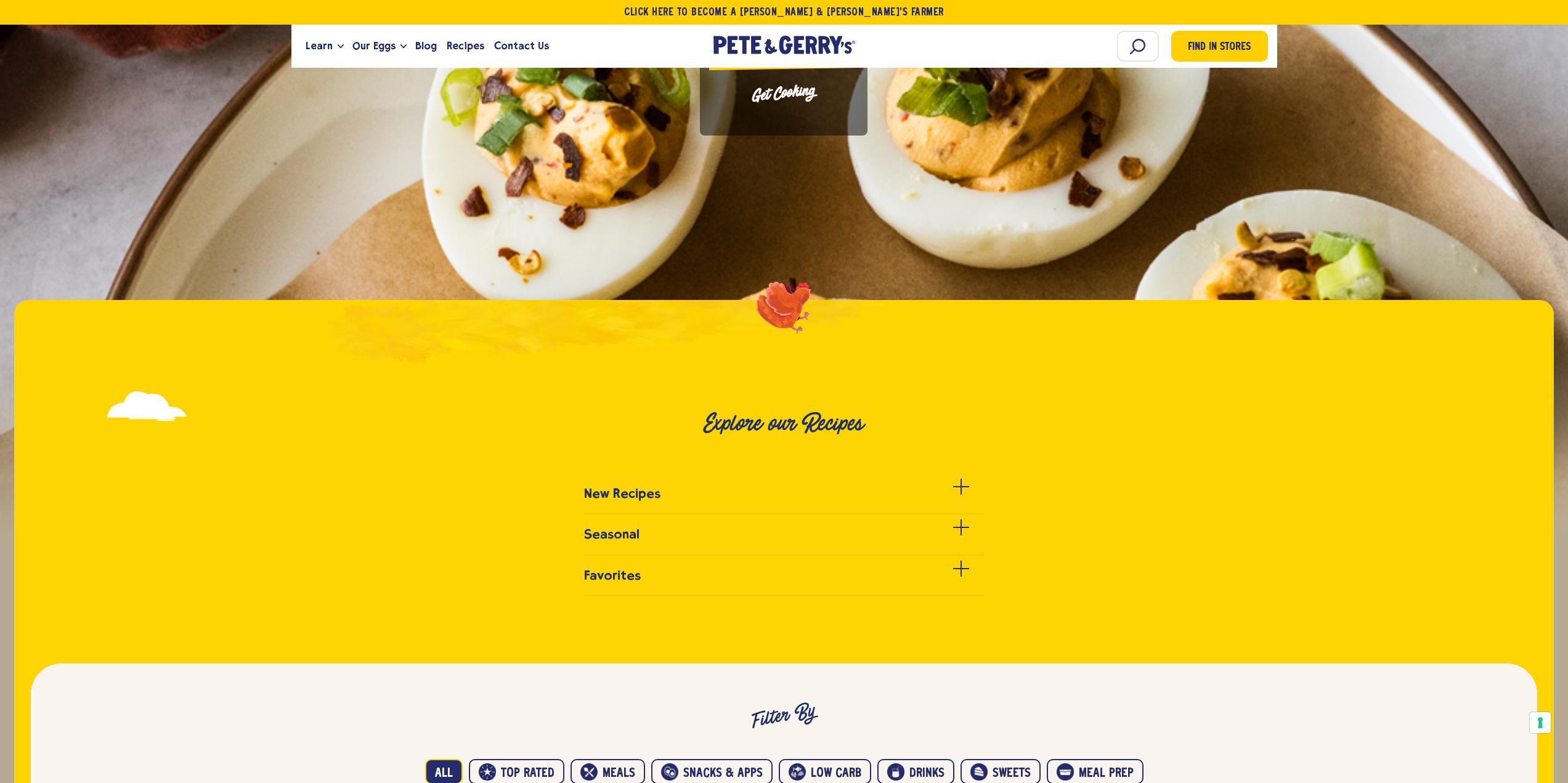
scroll to position [308, 0]
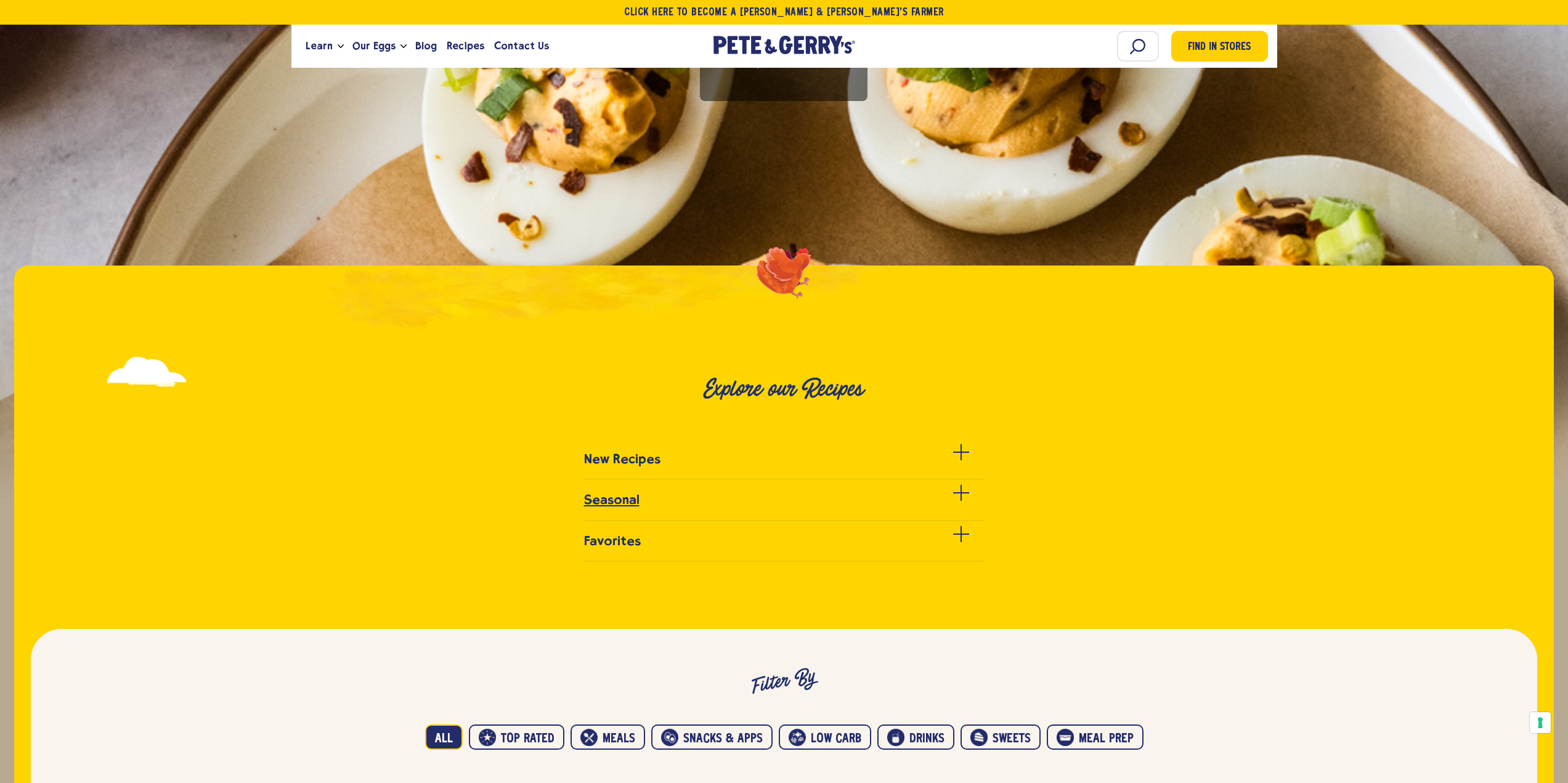
click at [613, 501] on h3 "Seasonal" at bounding box center [612, 500] width 55 height 15
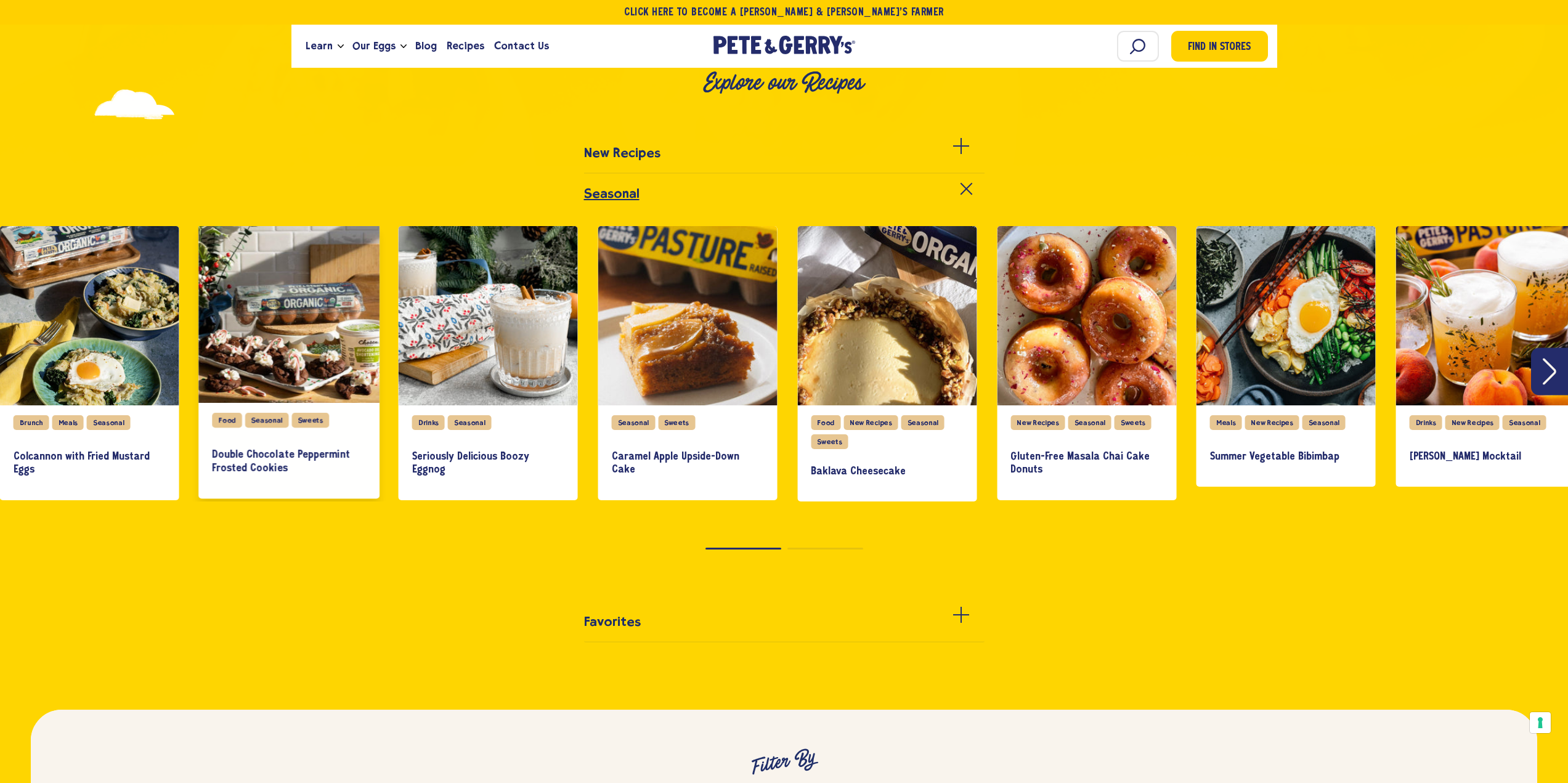
scroll to position [616, 0]
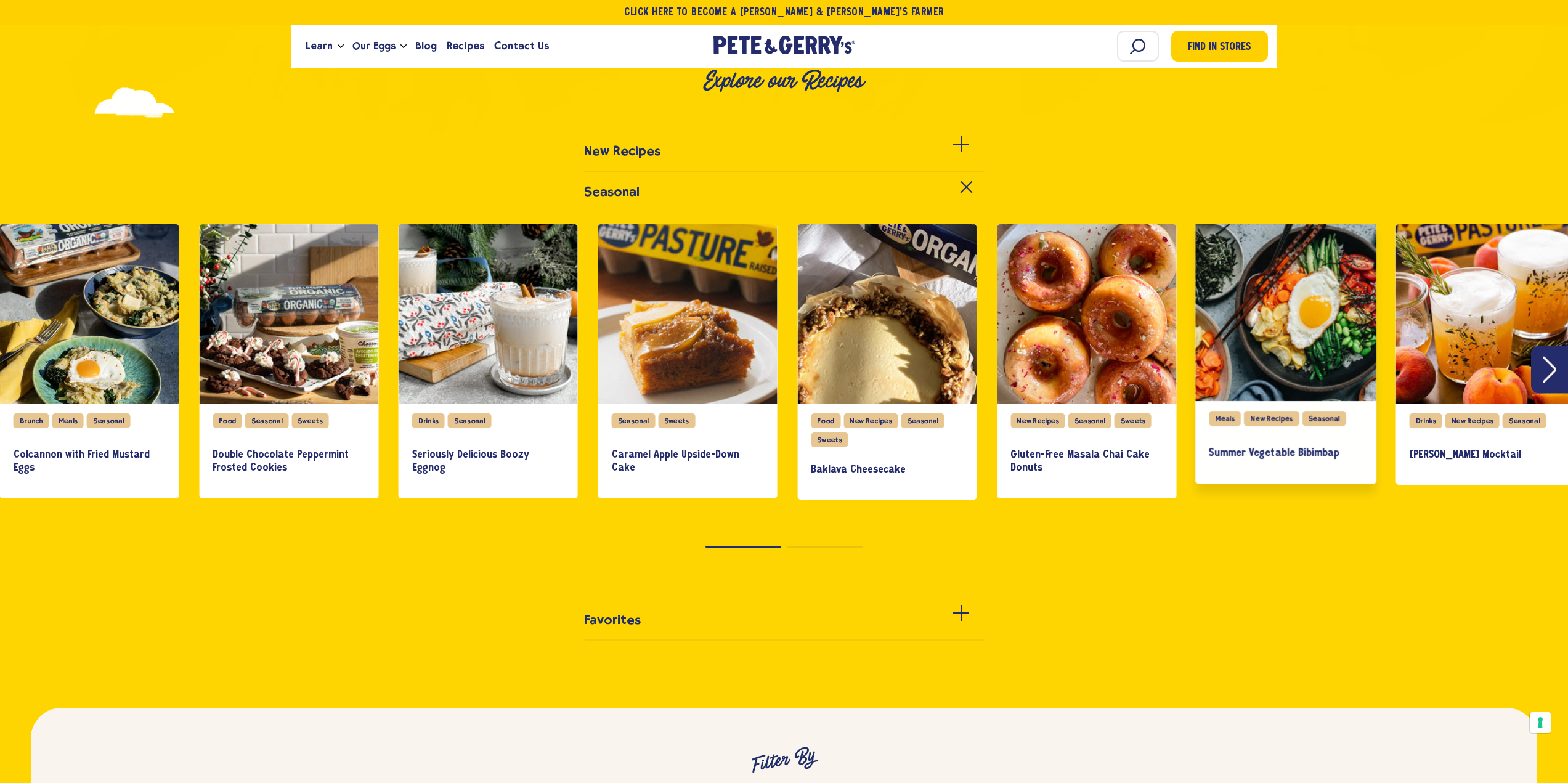
click at [1288, 450] on h3 "Summer Vegetable Bibimbap" at bounding box center [1286, 452] width 154 height 13
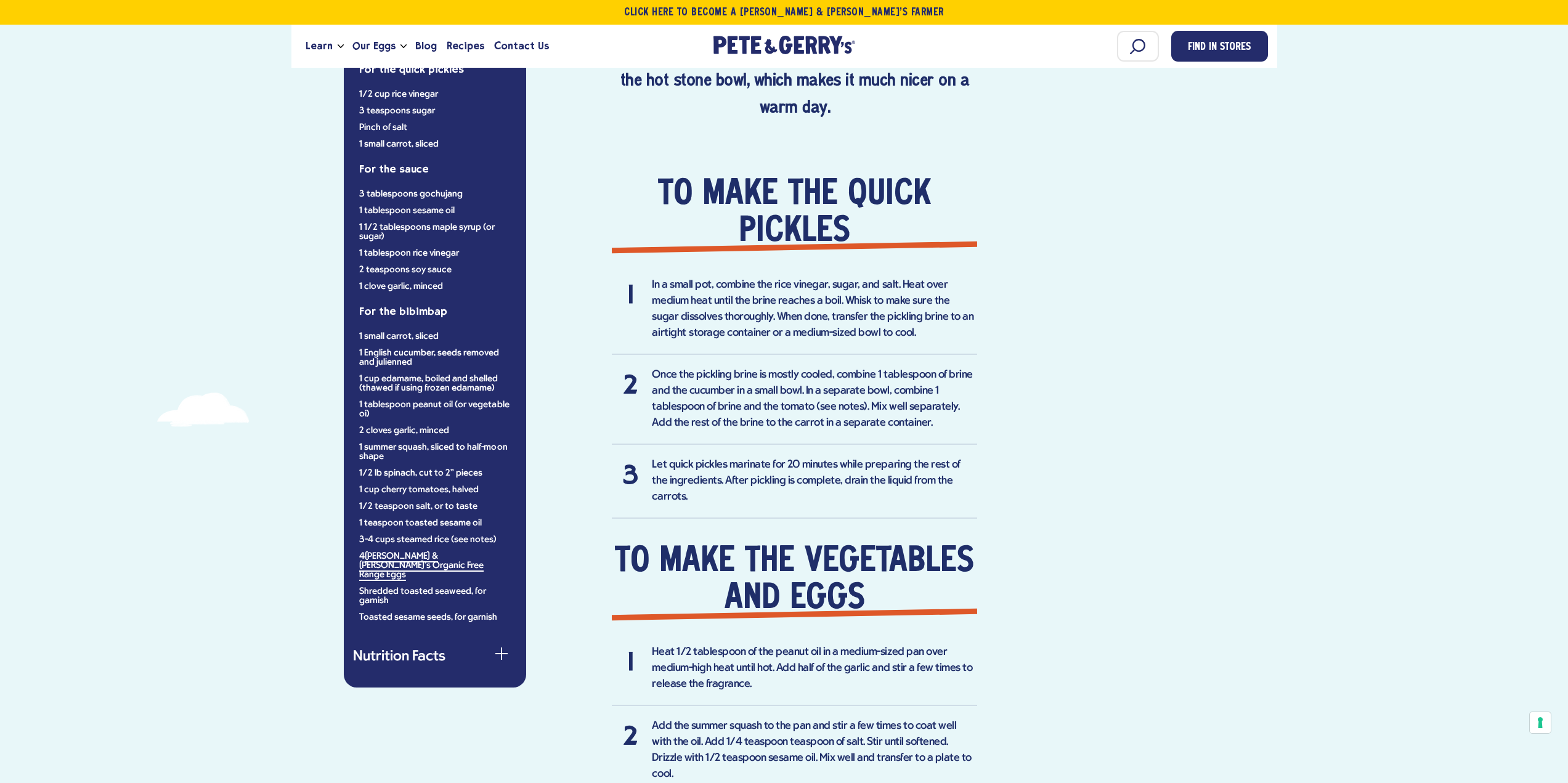
scroll to position [986, 0]
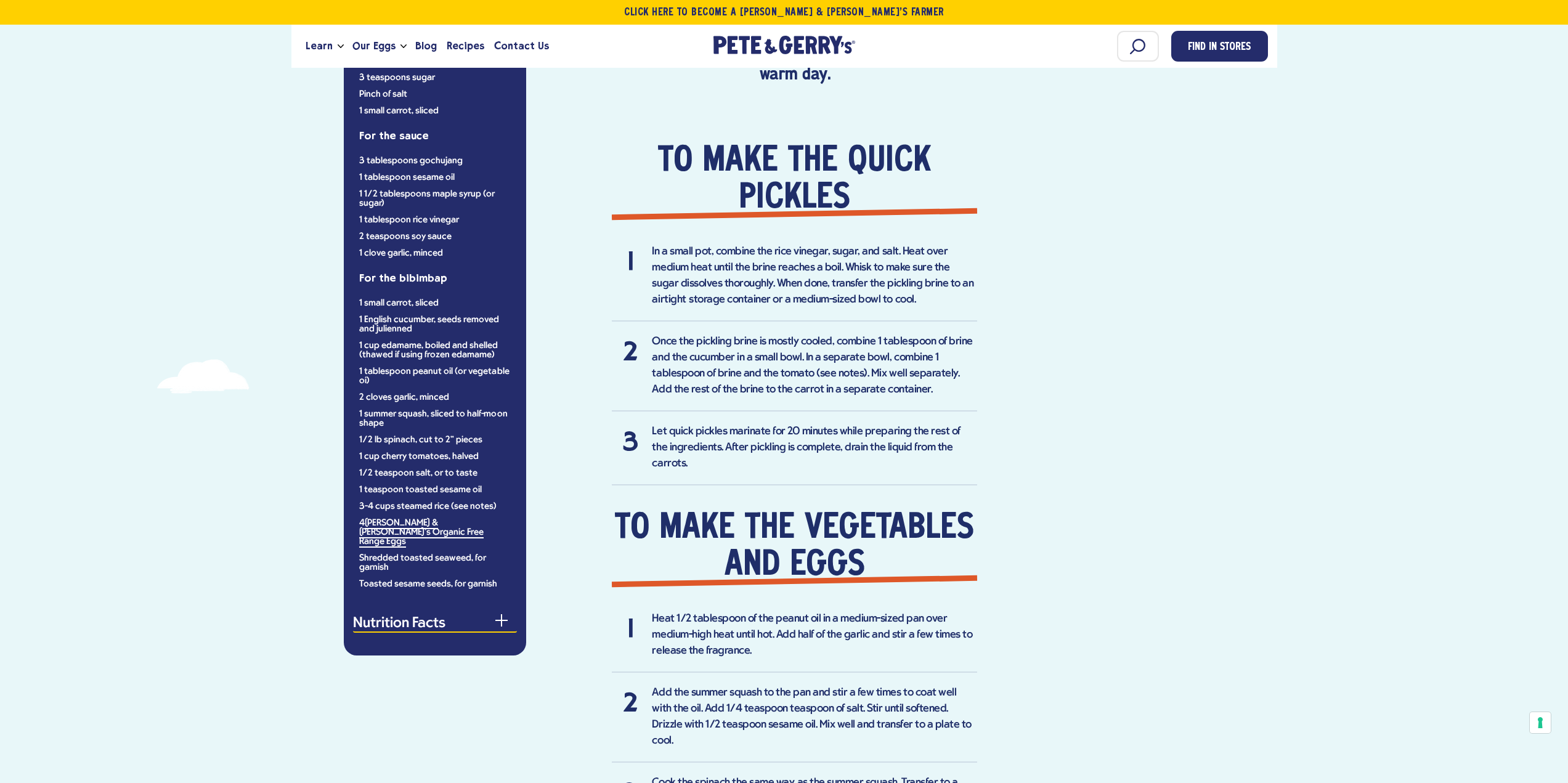
click at [408, 617] on button "Nutrition Facts" at bounding box center [435, 624] width 164 height 16
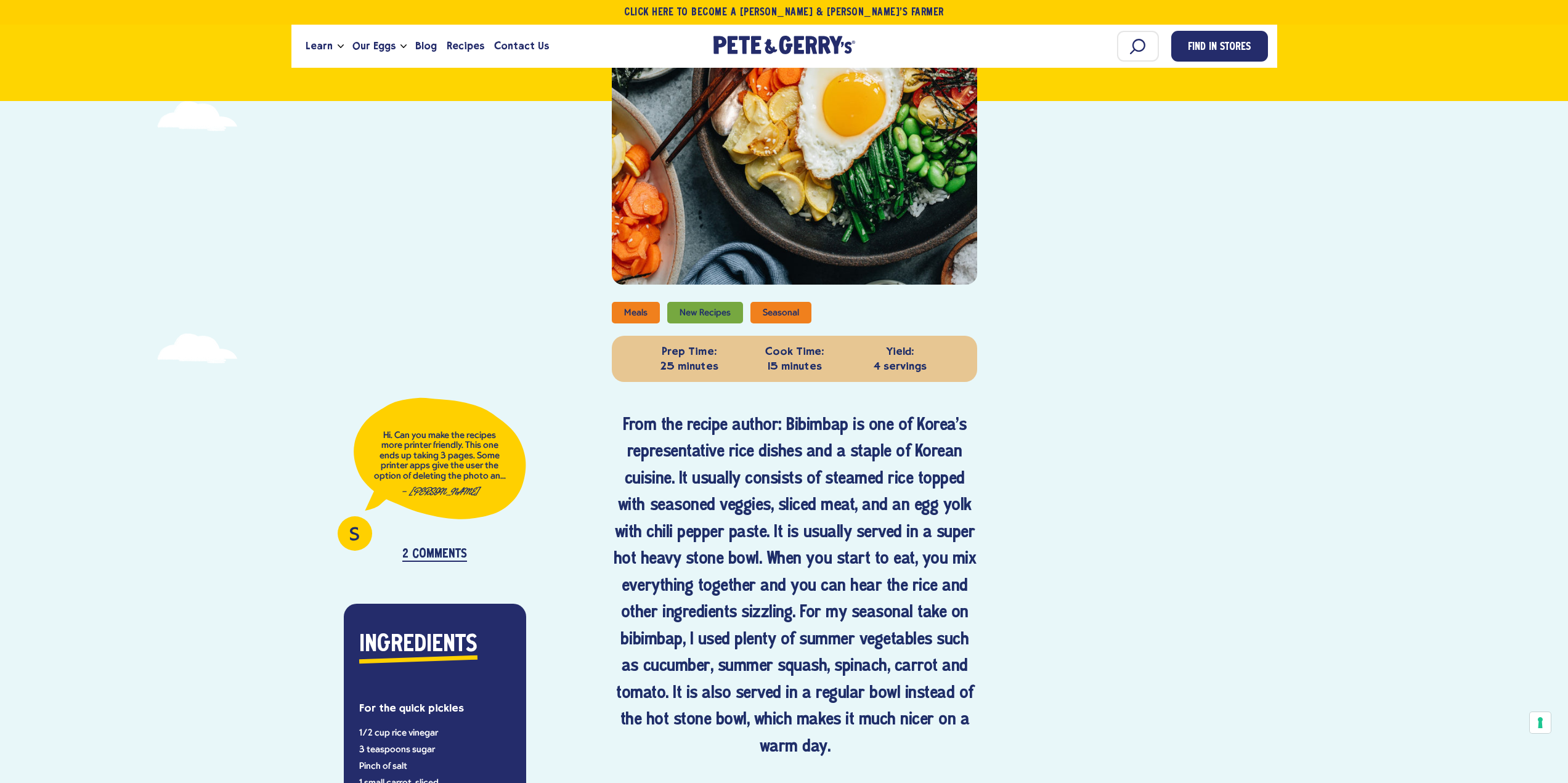
scroll to position [431, 0]
